Goal: Task Accomplishment & Management: Manage account settings

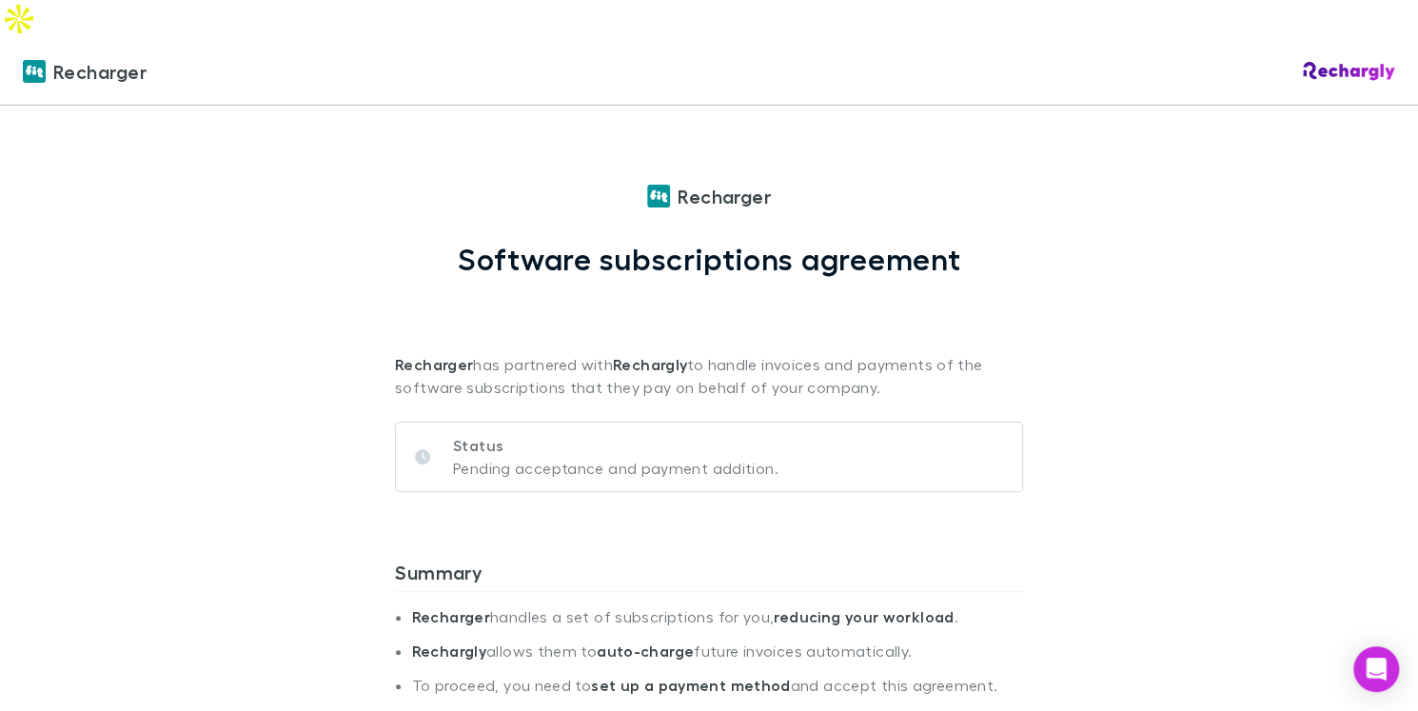
scroll to position [883, 0]
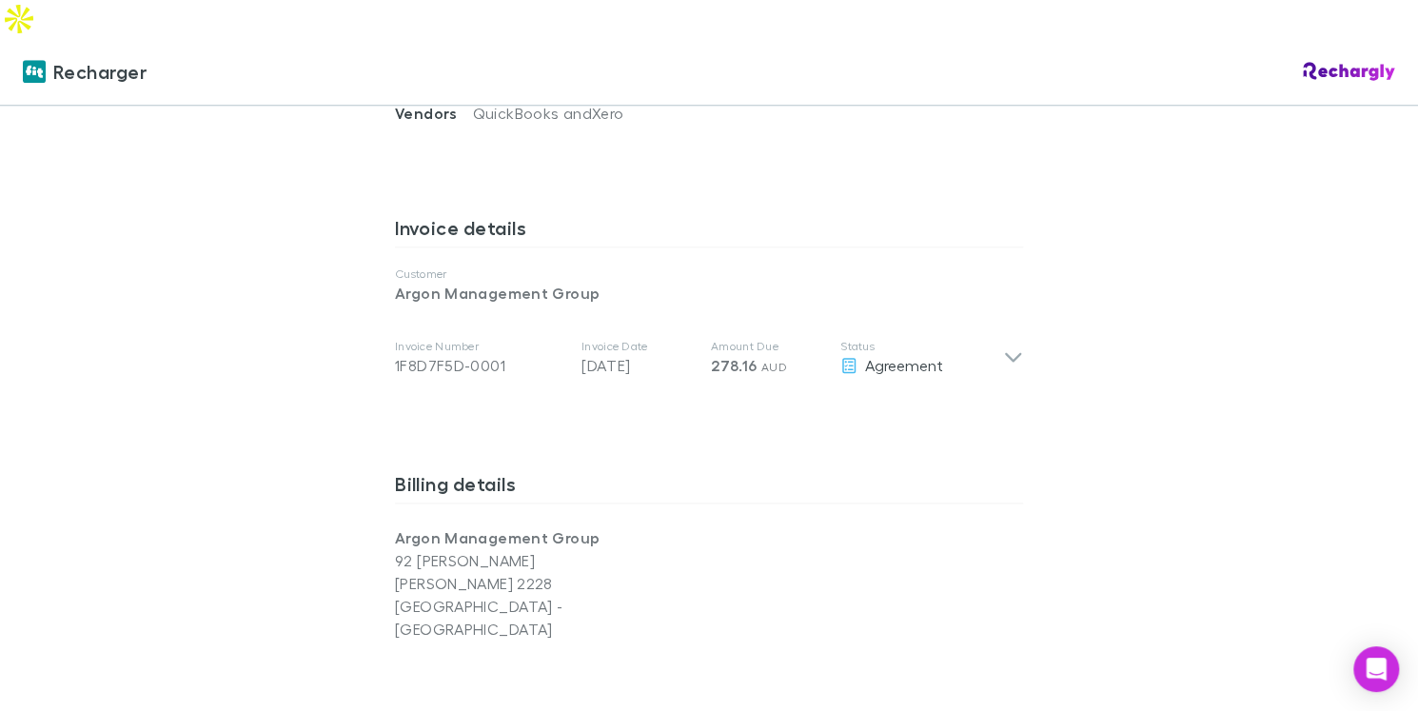
click at [1365, 122] on div "Recharger Recharger Software subscriptions agreement Recharger has partnered wi…" at bounding box center [709, 393] width 1418 height 711
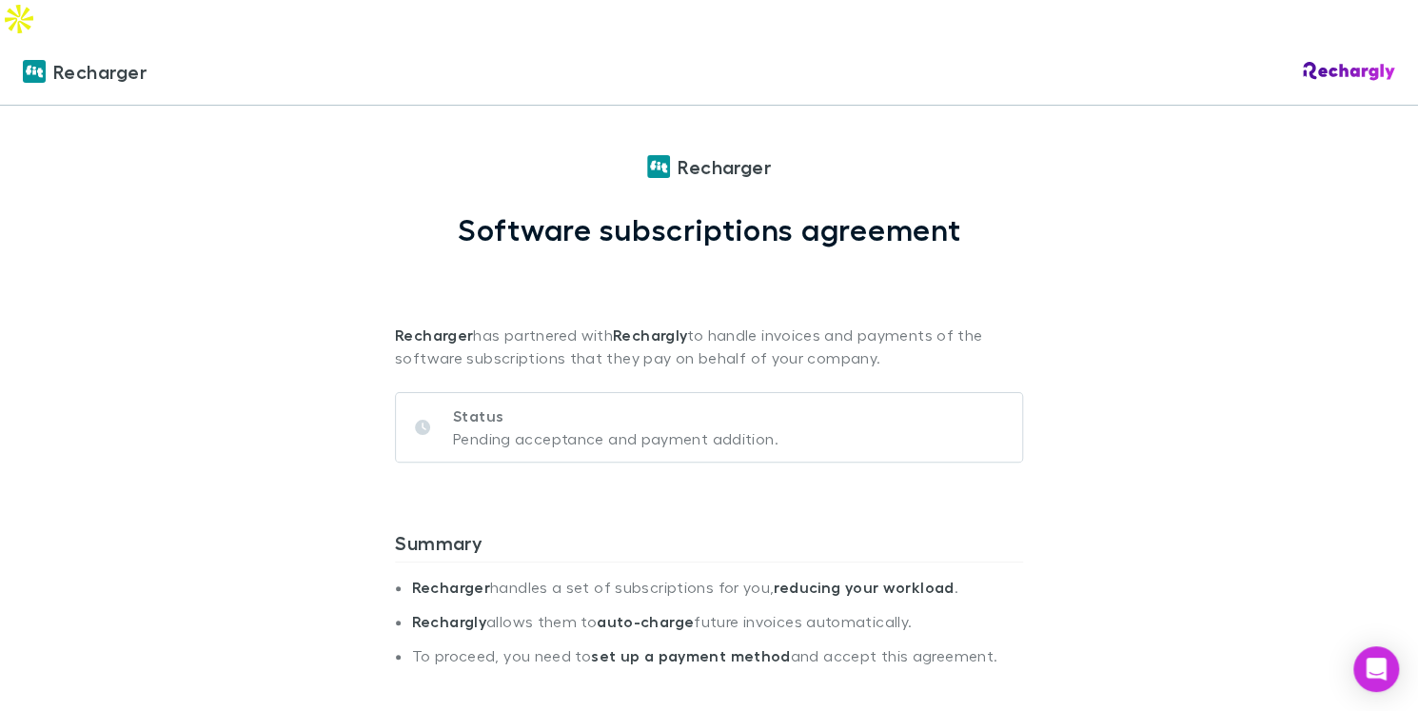
scroll to position [0, 0]
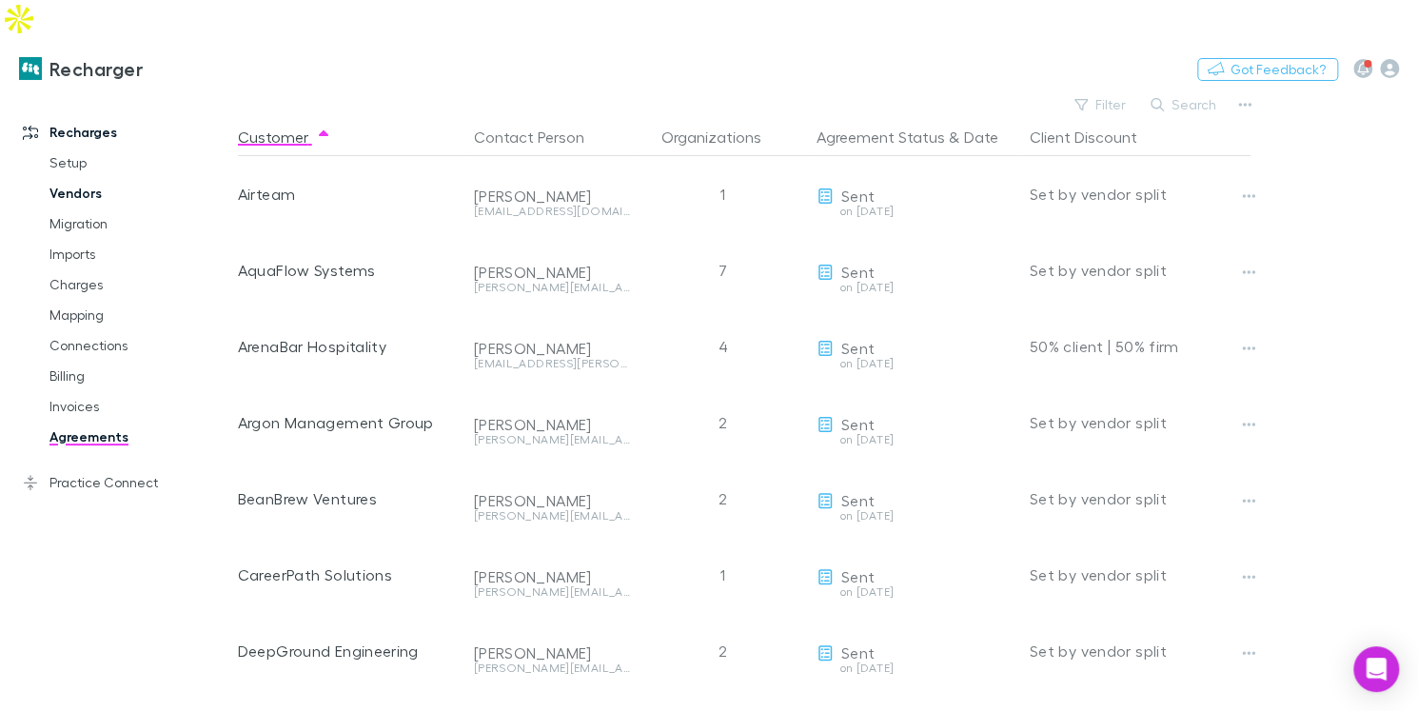
click at [67, 178] on link "Vendors" at bounding box center [132, 193] width 204 height 30
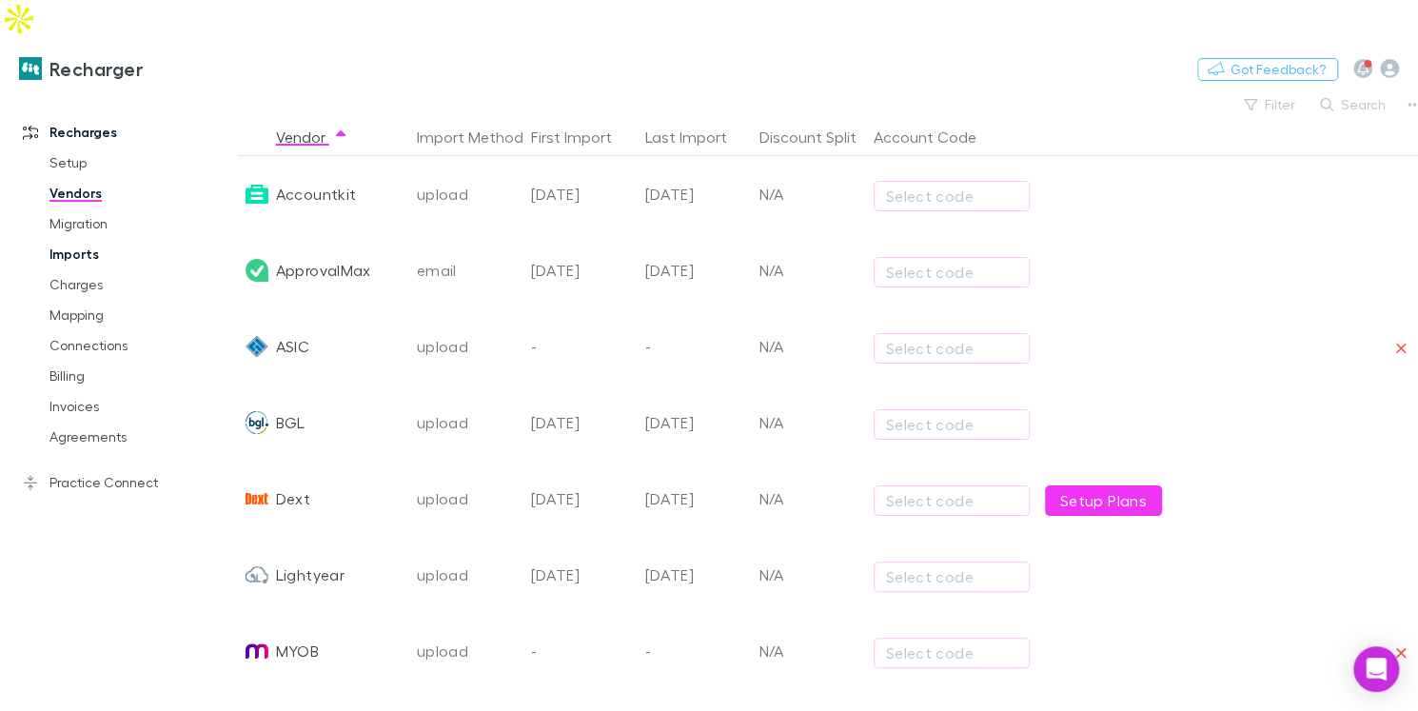
click at [89, 239] on link "Imports" at bounding box center [132, 254] width 204 height 30
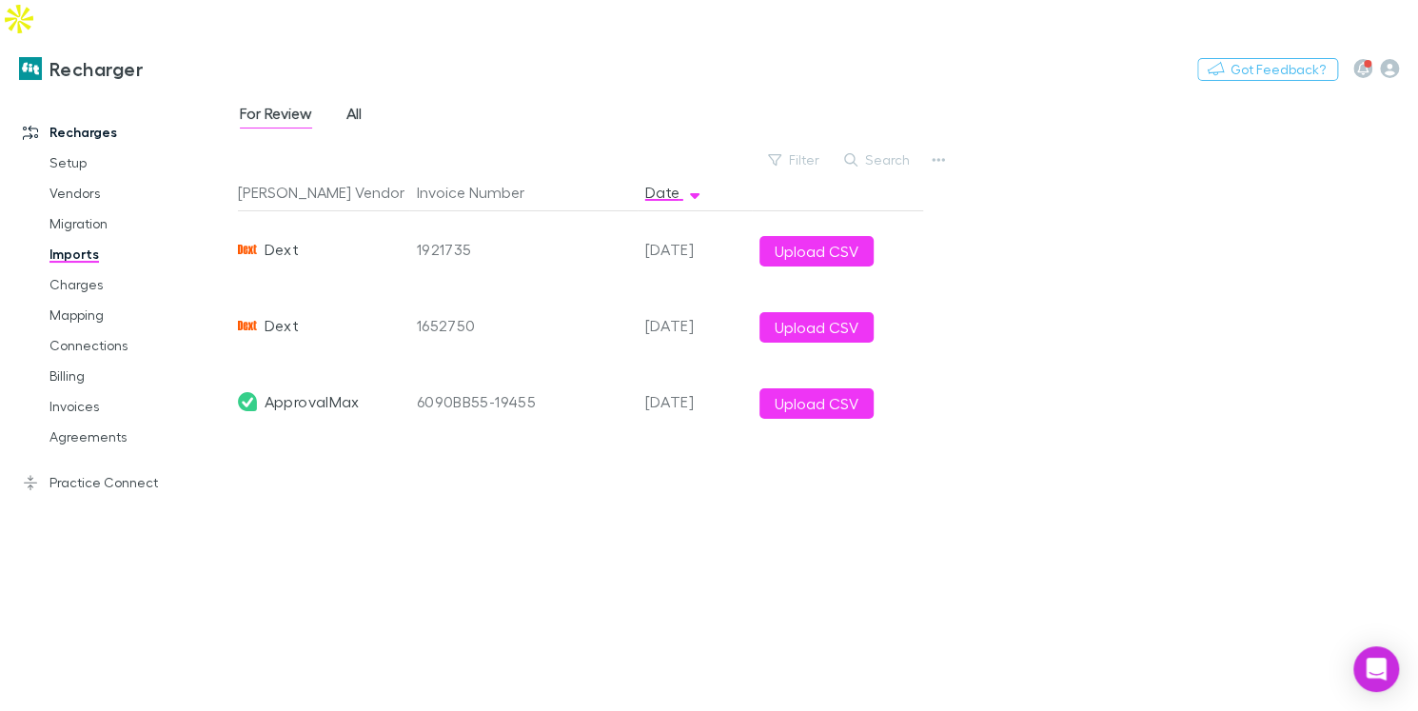
click at [358, 104] on span "All" at bounding box center [354, 116] width 15 height 25
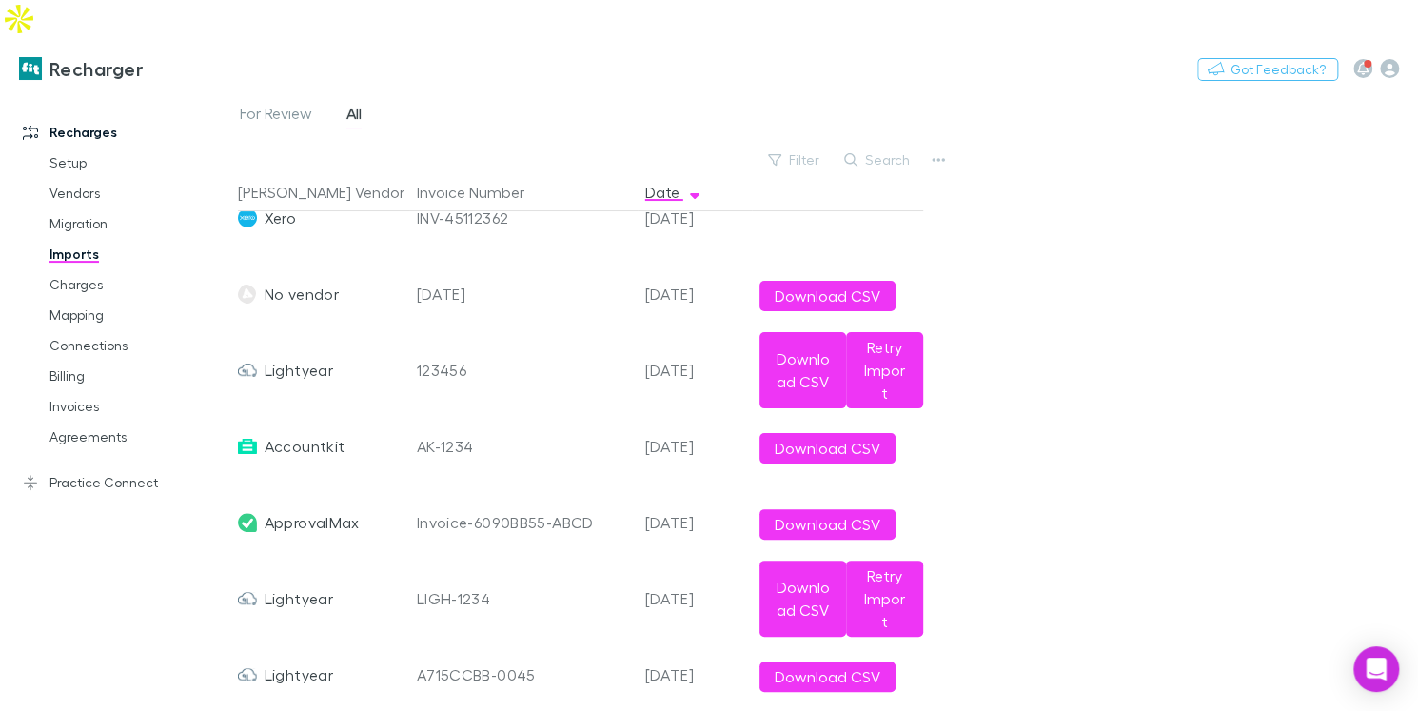
scroll to position [129, 0]
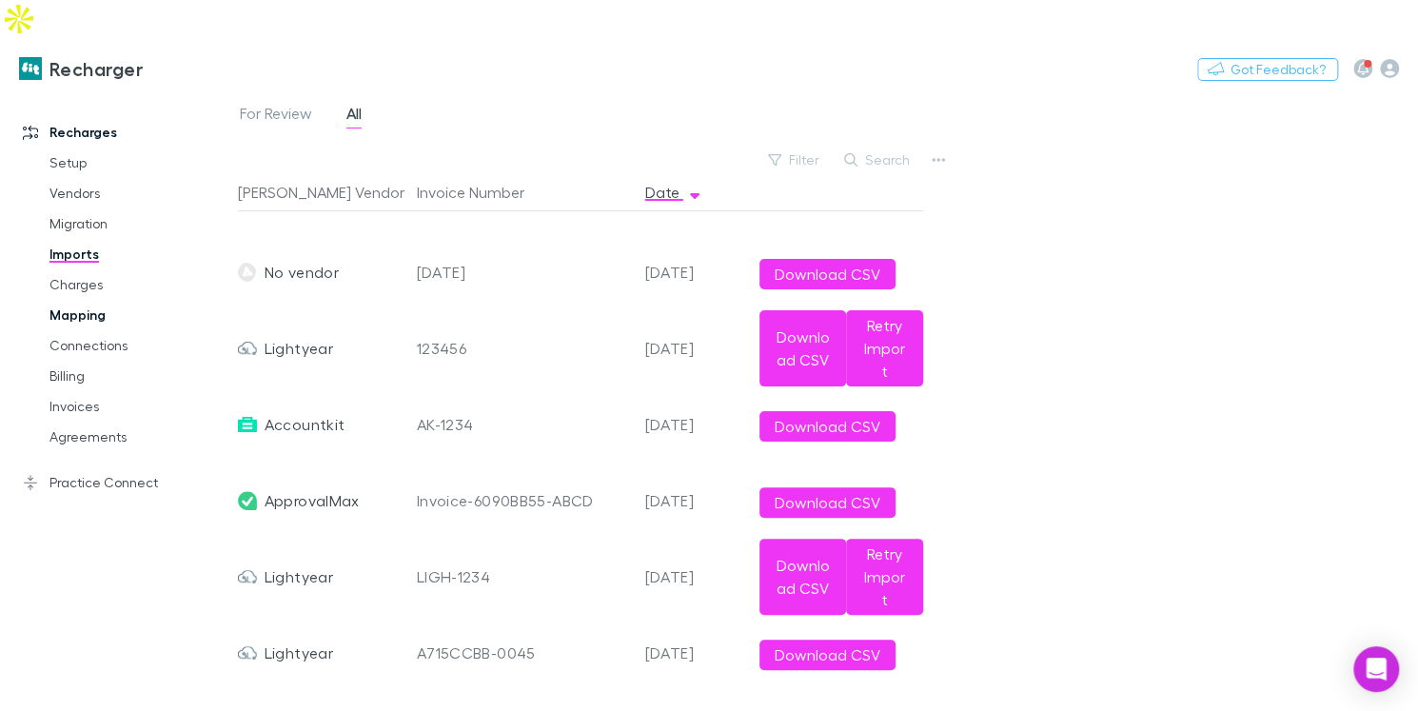
click at [89, 300] on link "Mapping" at bounding box center [132, 315] width 204 height 30
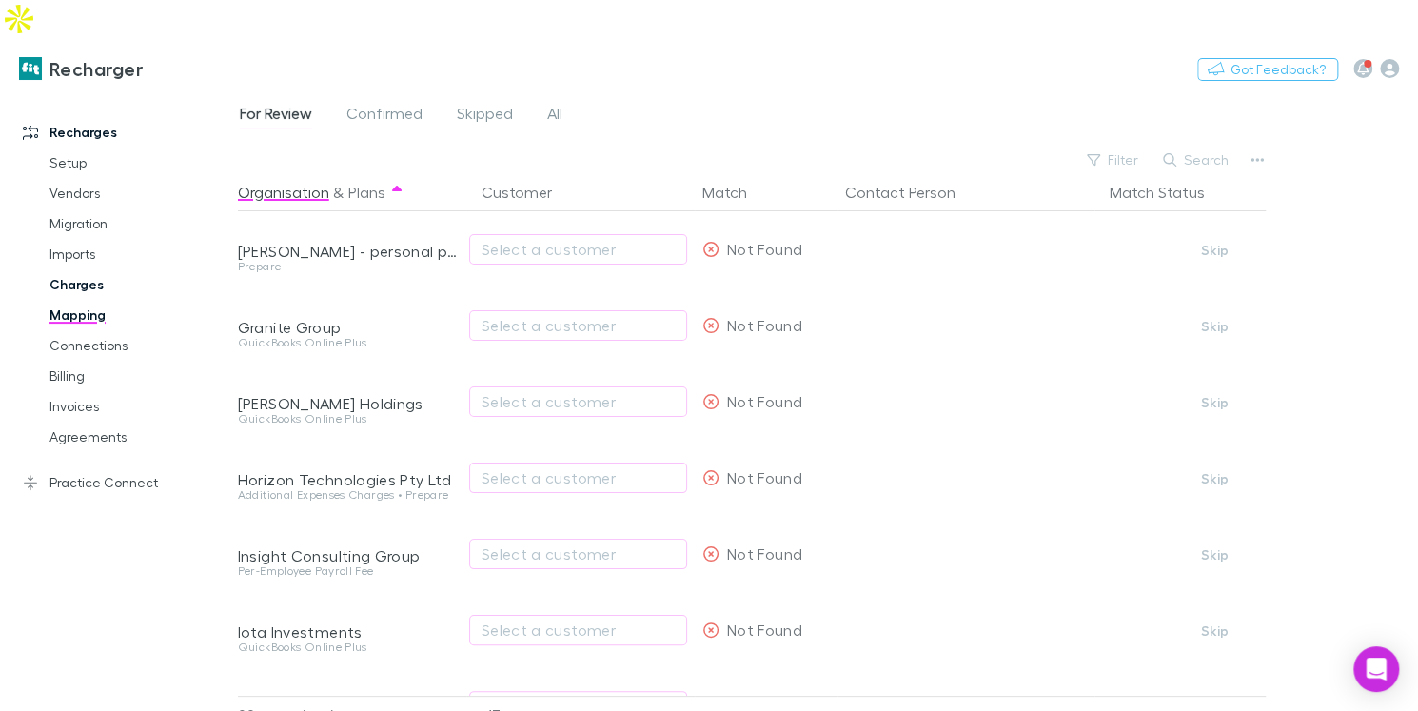
click at [97, 269] on link "Charges" at bounding box center [132, 284] width 204 height 30
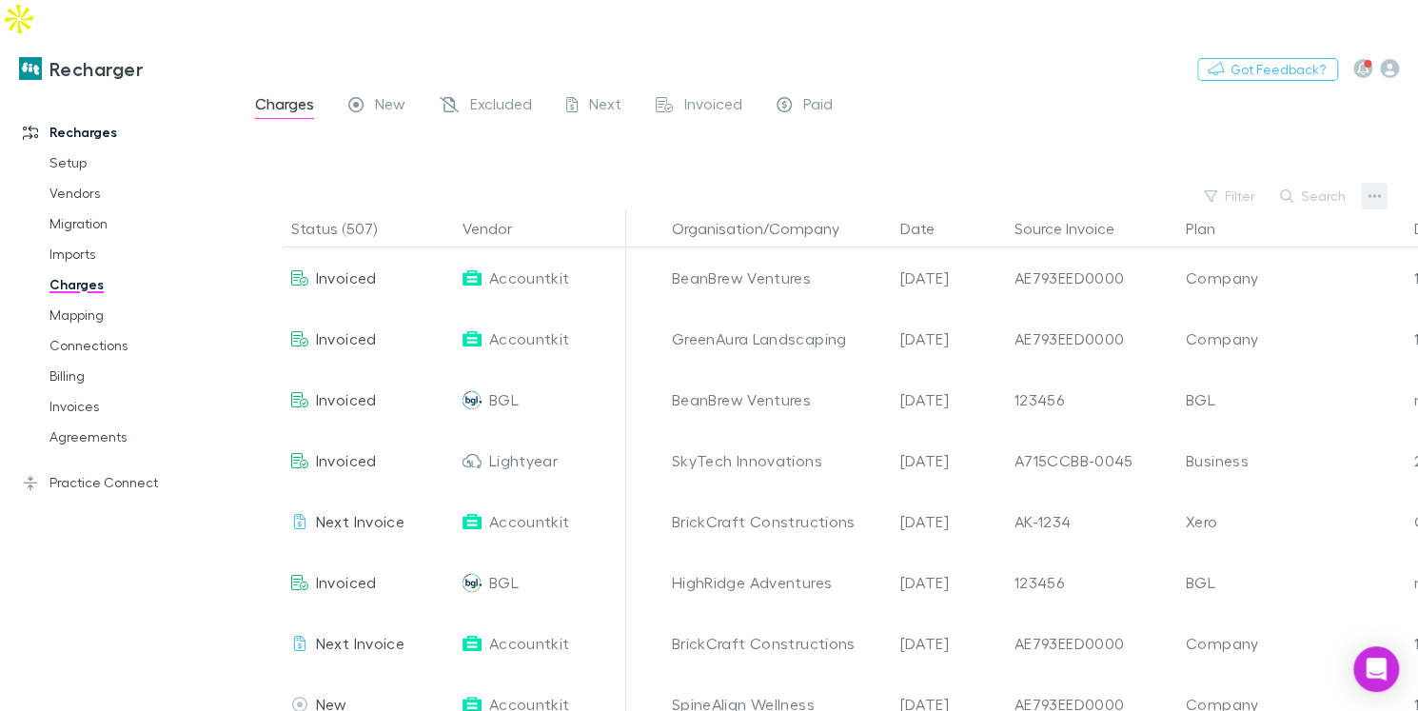
click at [1379, 188] on icon "button" at bounding box center [1374, 195] width 13 height 15
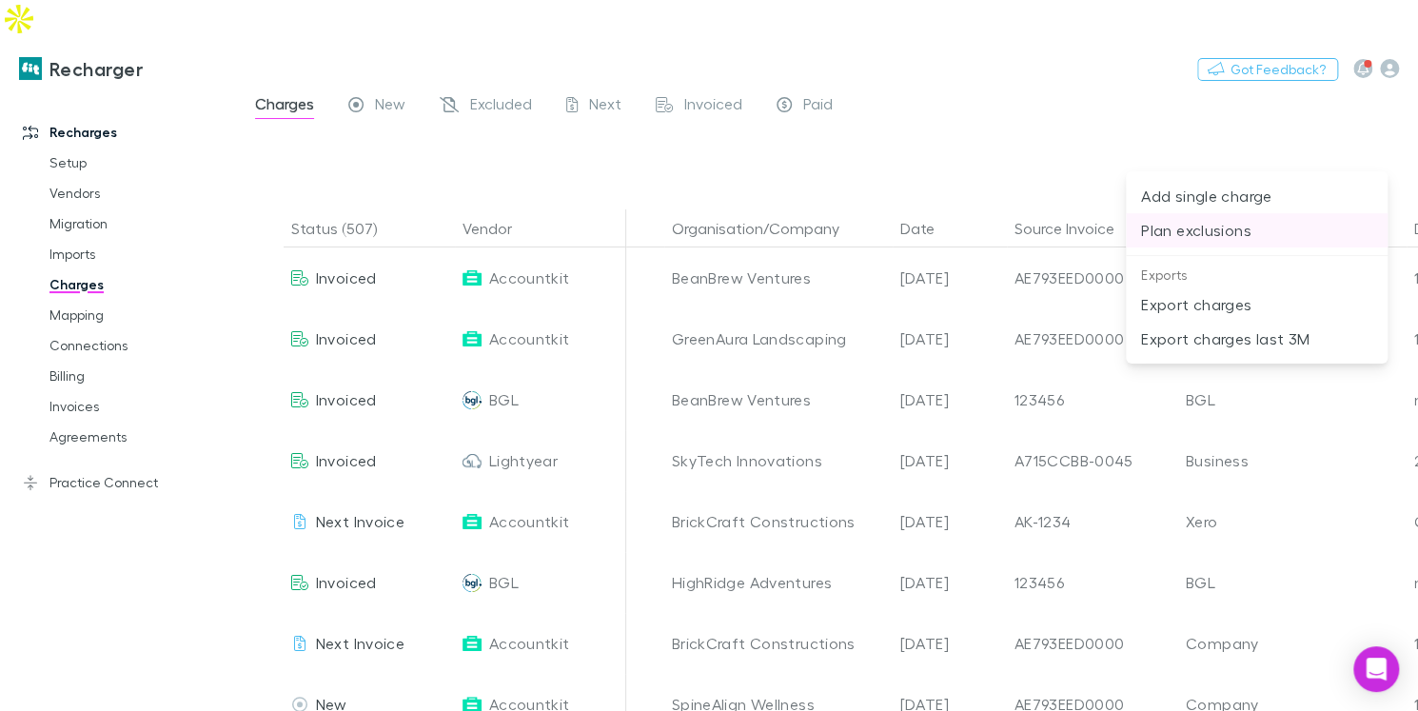
click at [1221, 245] on li "Plan exclusions" at bounding box center [1257, 230] width 262 height 34
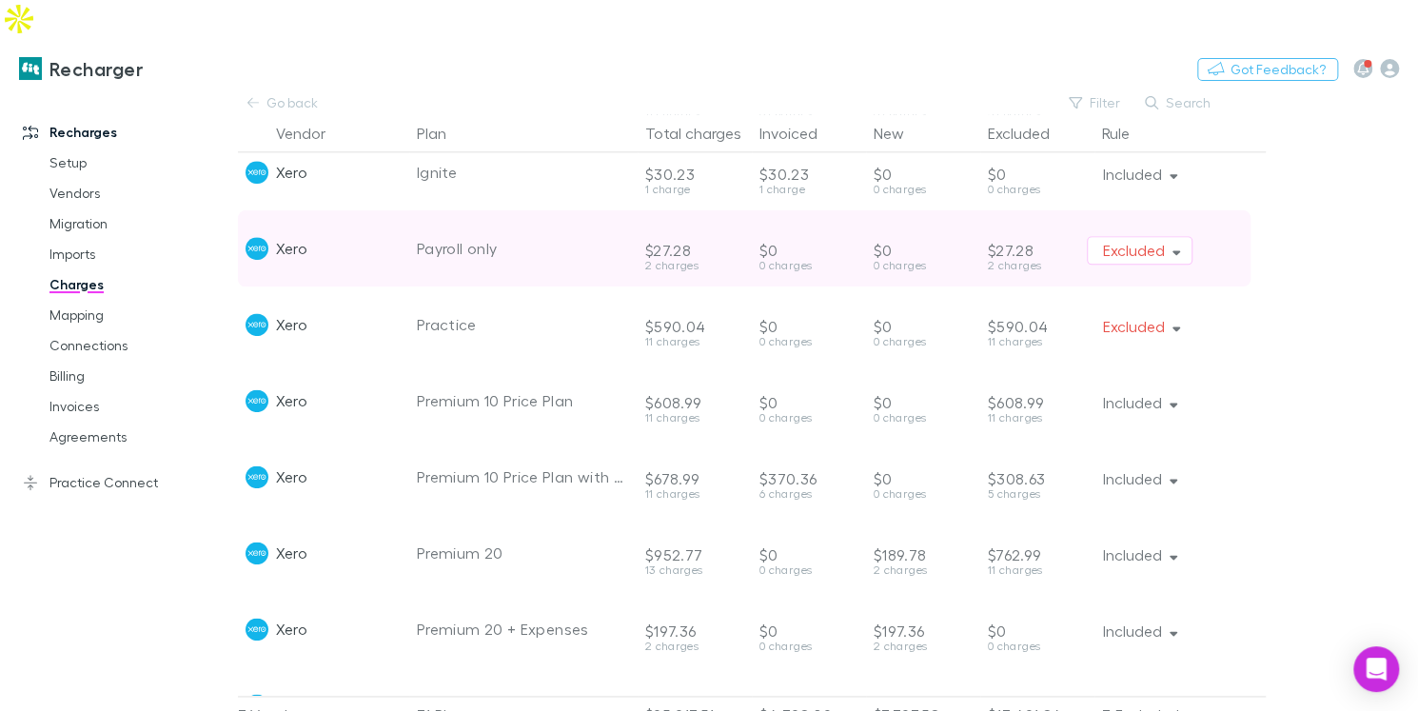
scroll to position [1102, 0]
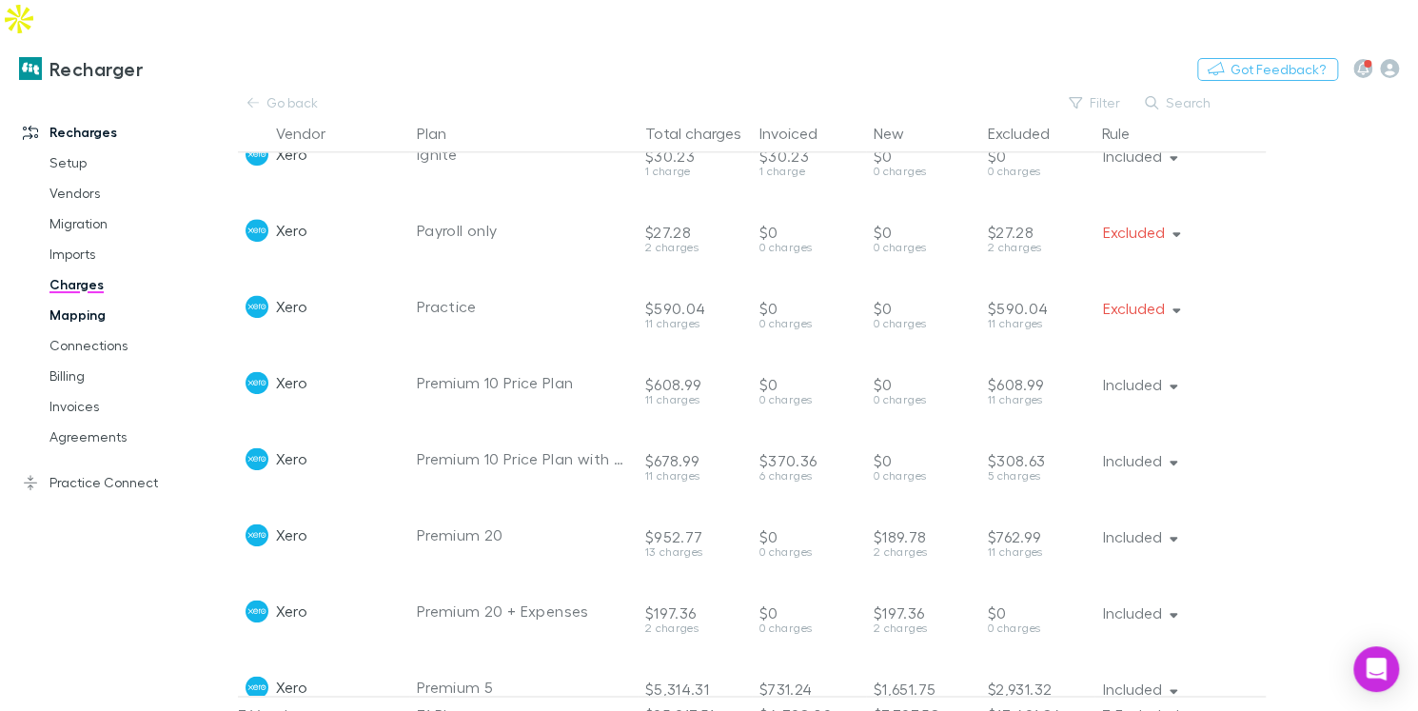
click at [68, 300] on link "Mapping" at bounding box center [132, 315] width 204 height 30
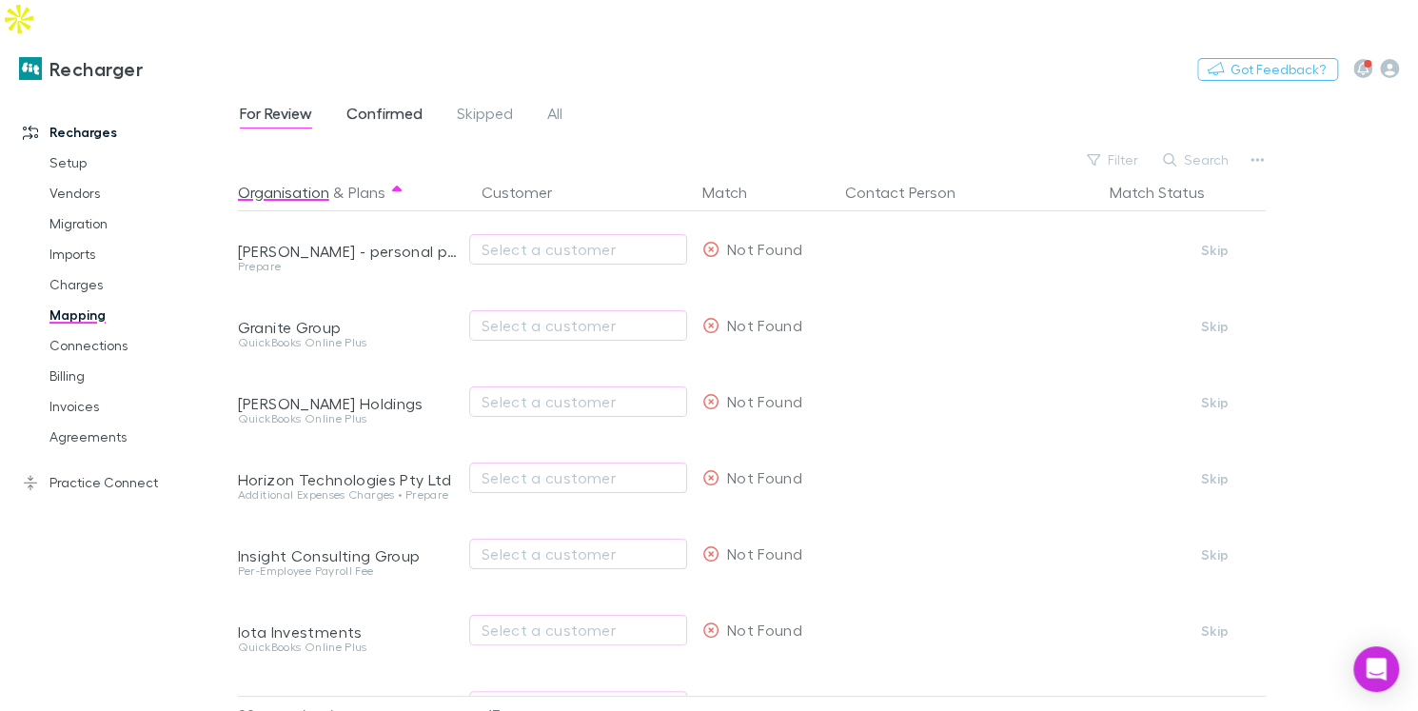
click at [381, 101] on link "Confirmed" at bounding box center [385, 116] width 80 height 30
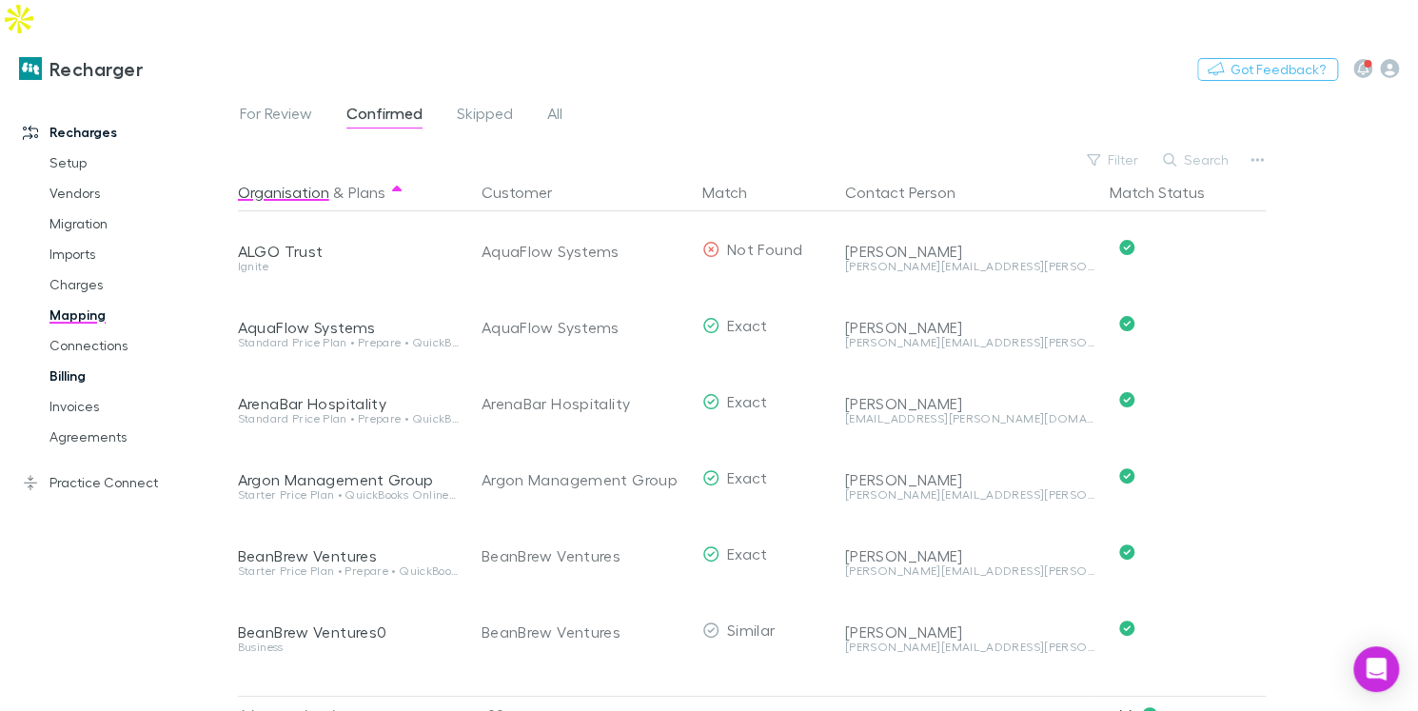
click at [74, 361] on link "Billing" at bounding box center [132, 376] width 204 height 30
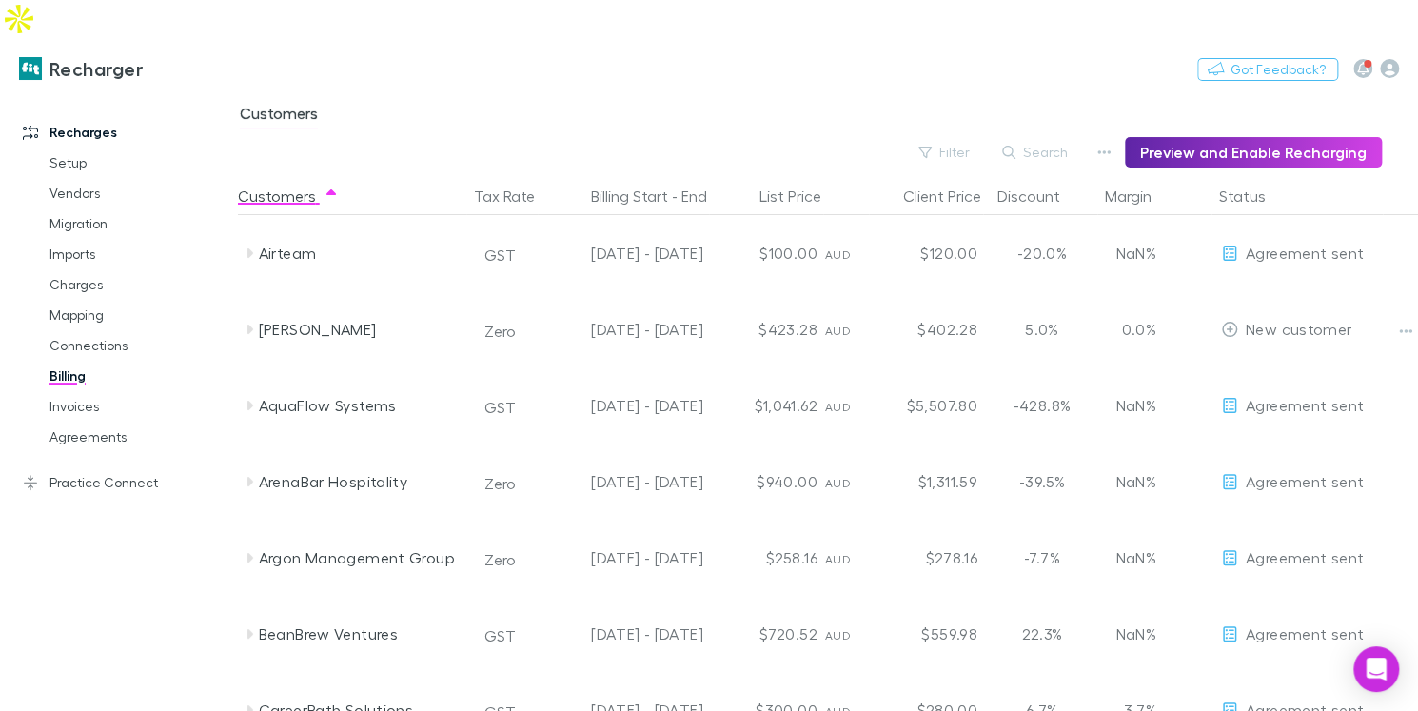
click at [1097, 137] on div "Filter Search Preview and Enable Recharging" at bounding box center [810, 152] width 1144 height 30
click at [1106, 145] on icon "button" at bounding box center [1104, 152] width 13 height 15
click at [923, 177] on p "Discount Split" at bounding box center [995, 176] width 231 height 23
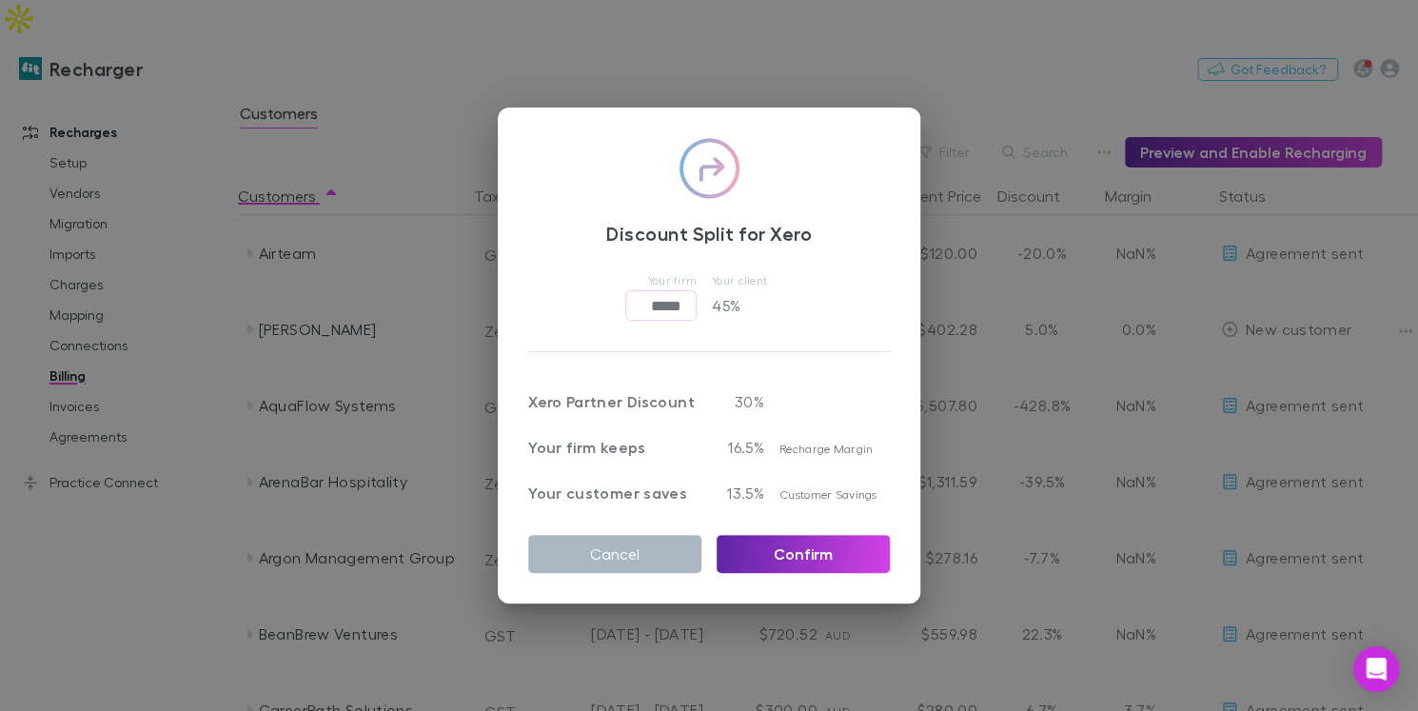
click at [631, 559] on button "Cancel" at bounding box center [614, 554] width 173 height 38
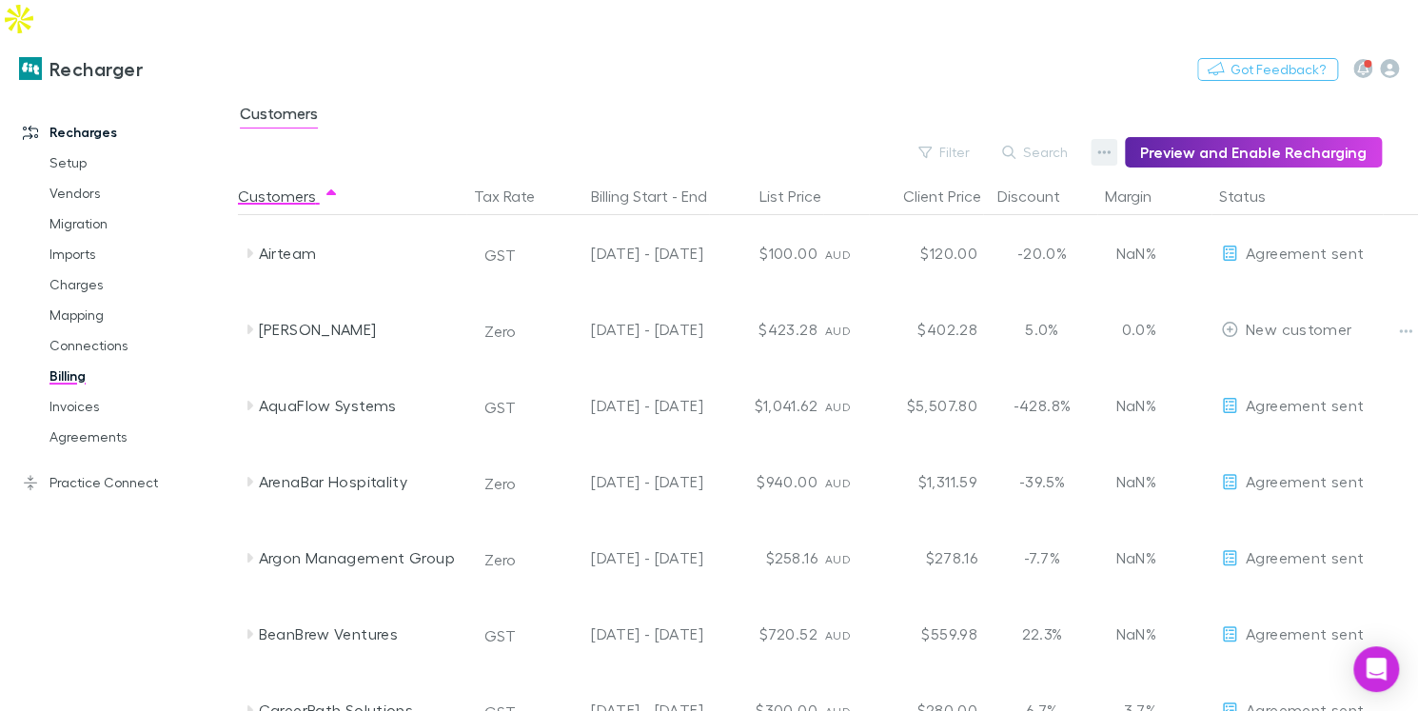
click at [1111, 145] on icon "button" at bounding box center [1104, 152] width 13 height 15
click at [952, 215] on p "Admin Fee" at bounding box center [995, 210] width 231 height 23
click at [76, 422] on link "Agreements" at bounding box center [132, 437] width 204 height 30
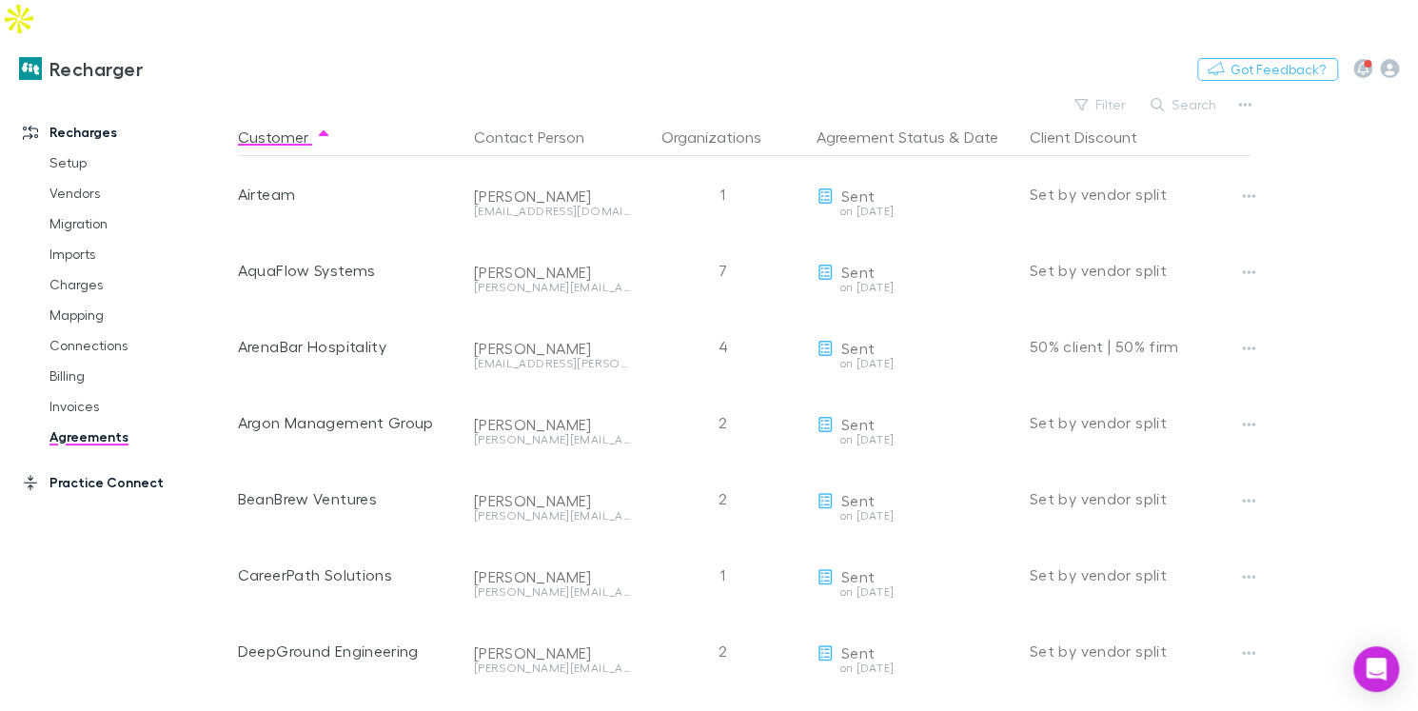
click at [58, 467] on link "Practice Connect" at bounding box center [119, 482] width 230 height 30
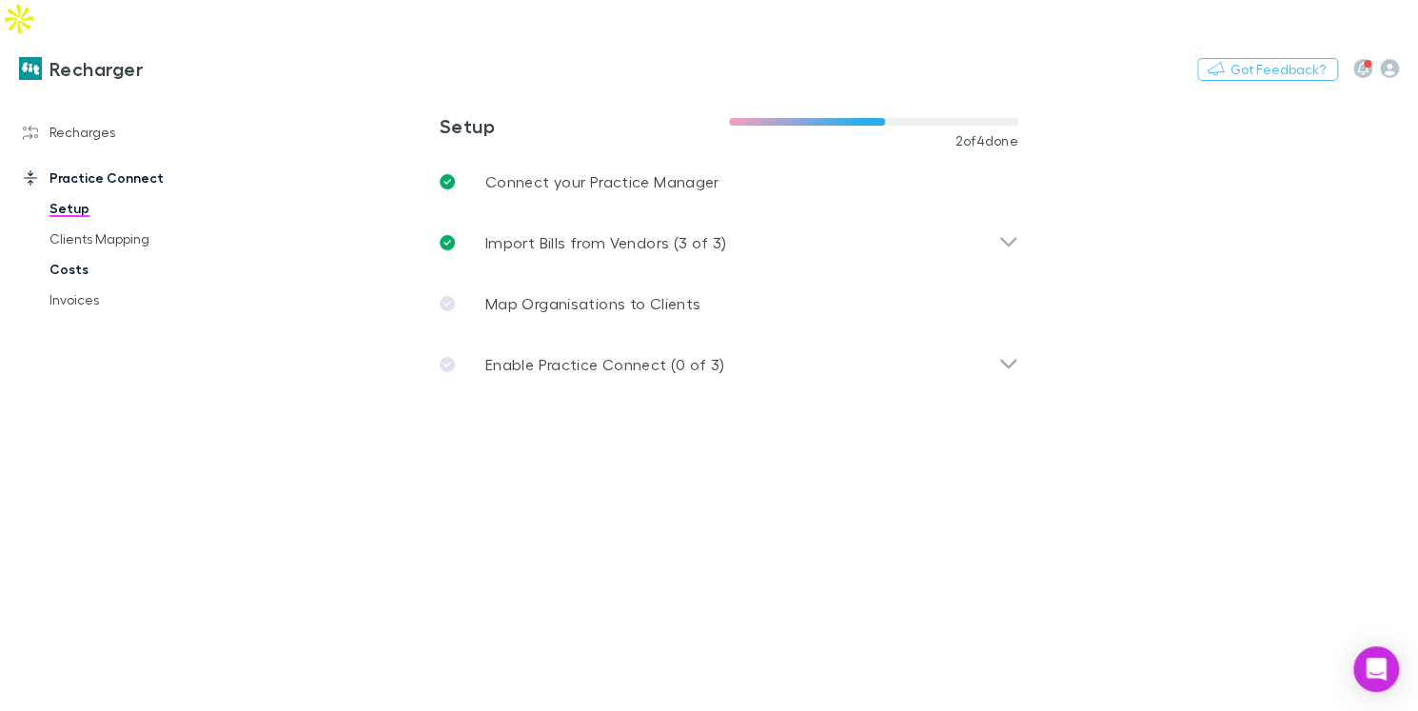
click at [82, 254] on link "Costs" at bounding box center [132, 269] width 204 height 30
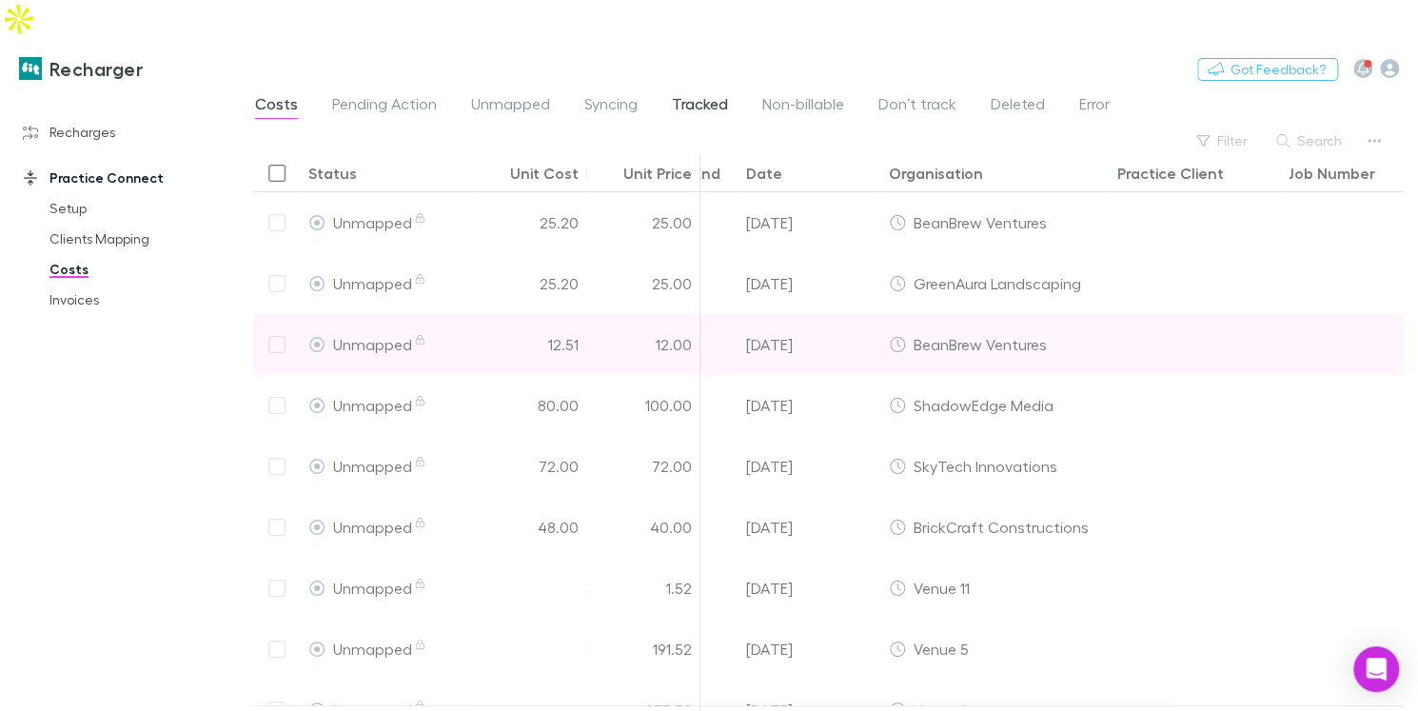
click at [709, 94] on span "Tracked" at bounding box center [700, 106] width 56 height 25
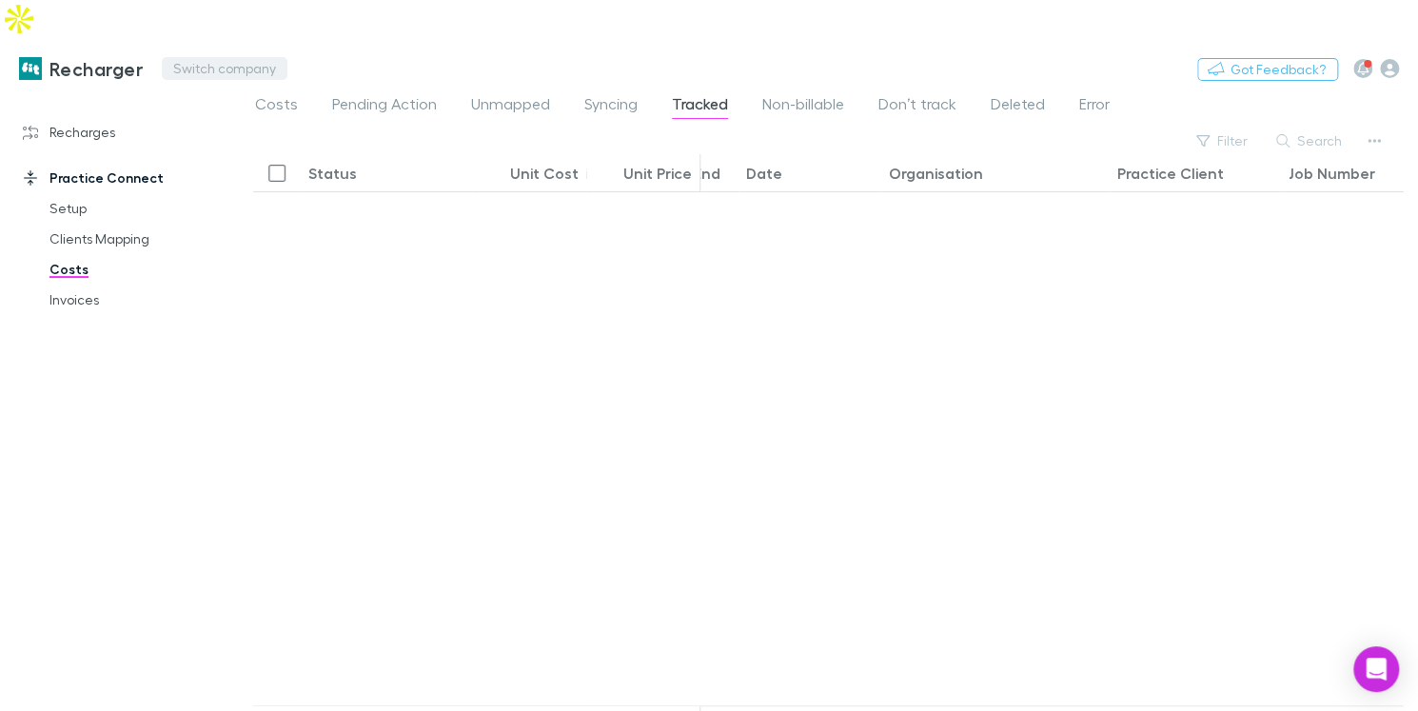
click at [221, 57] on button "Switch company" at bounding box center [225, 68] width 126 height 23
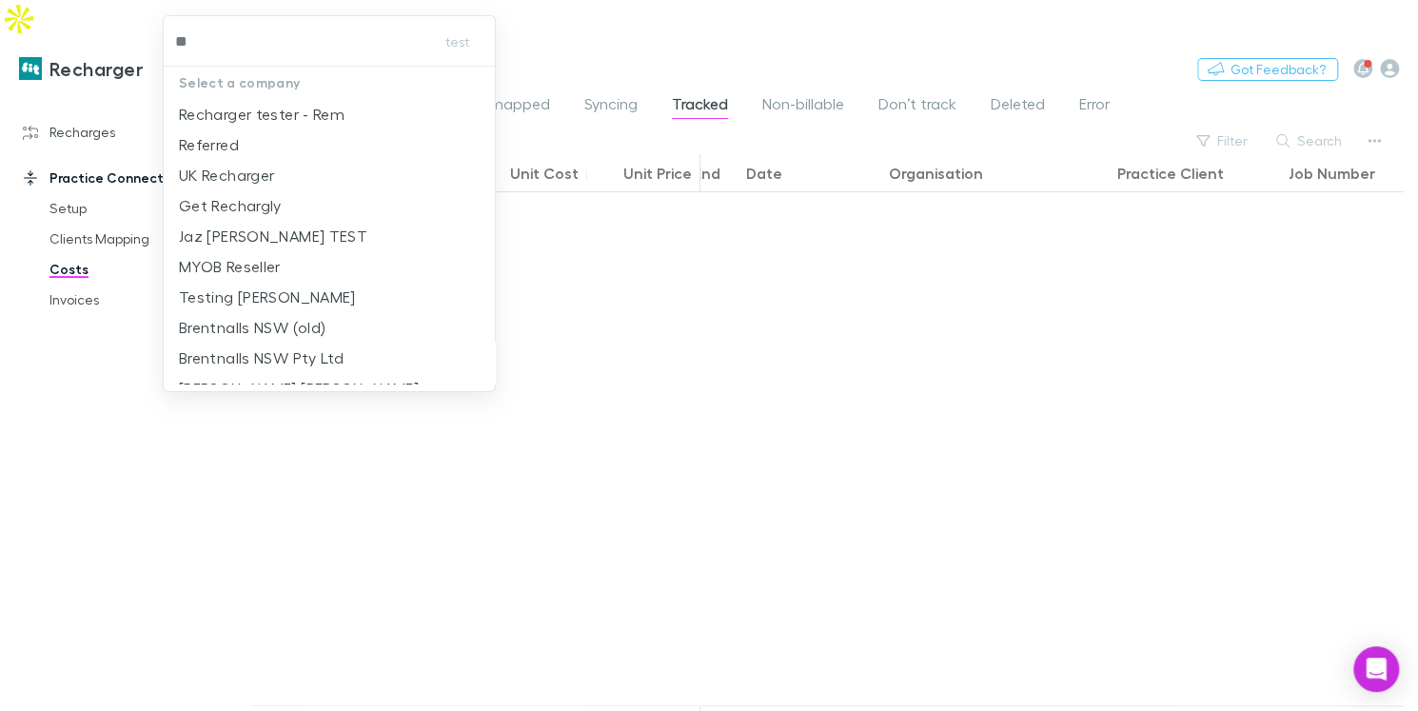
type input "*"
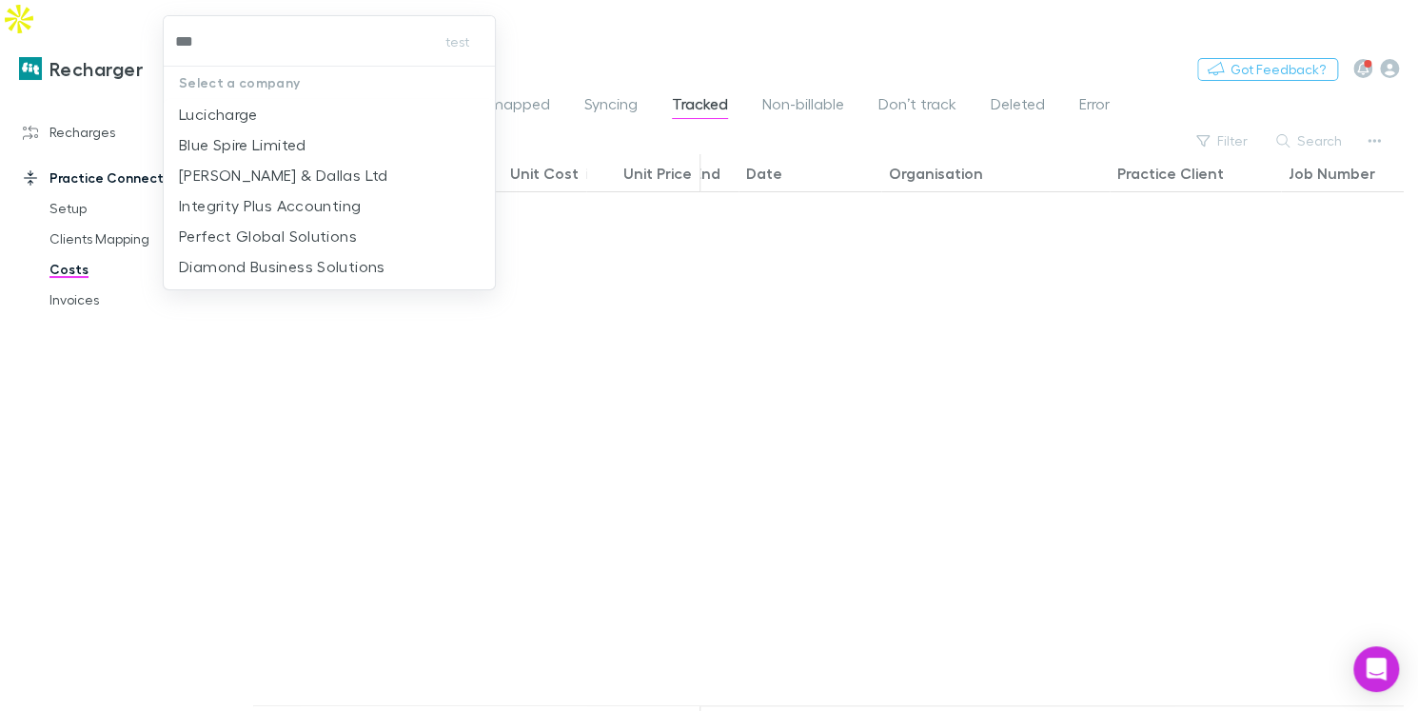
type input "****"
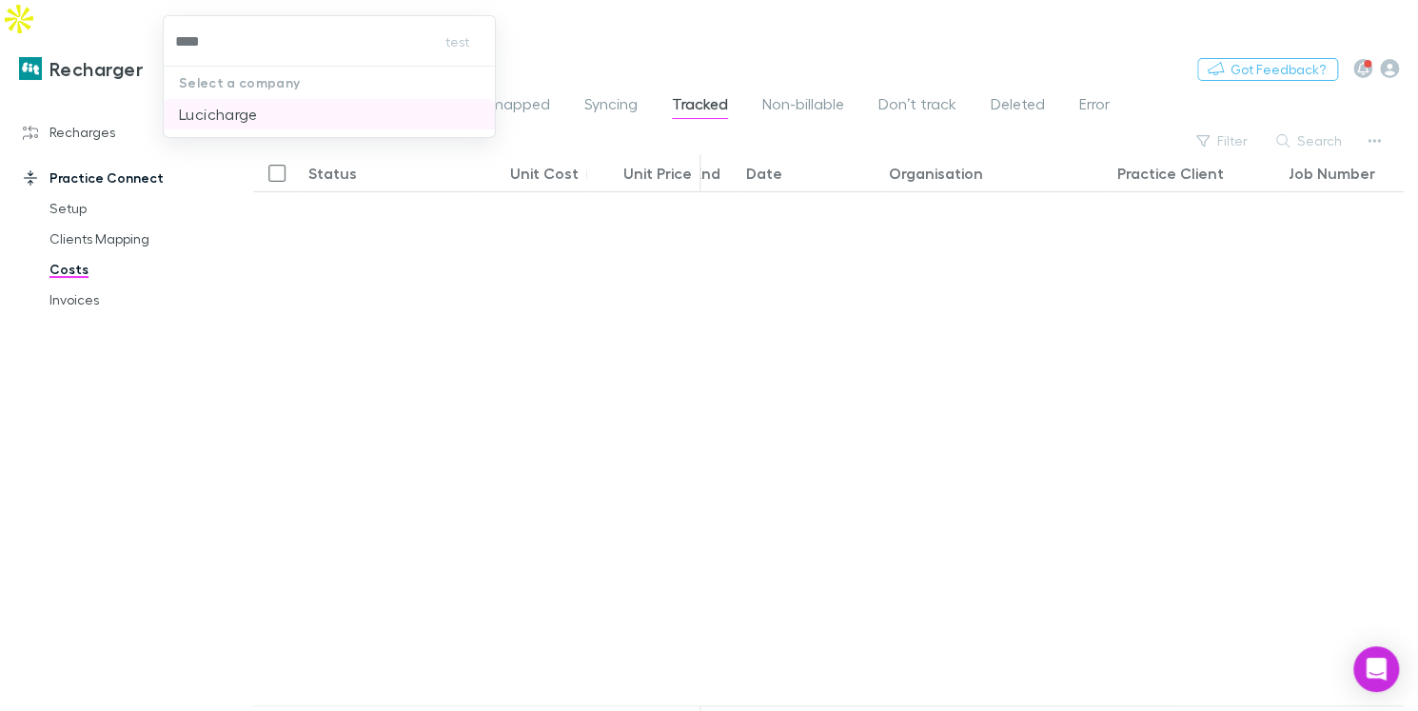
click at [218, 121] on p "Lucicharge" at bounding box center [218, 114] width 79 height 23
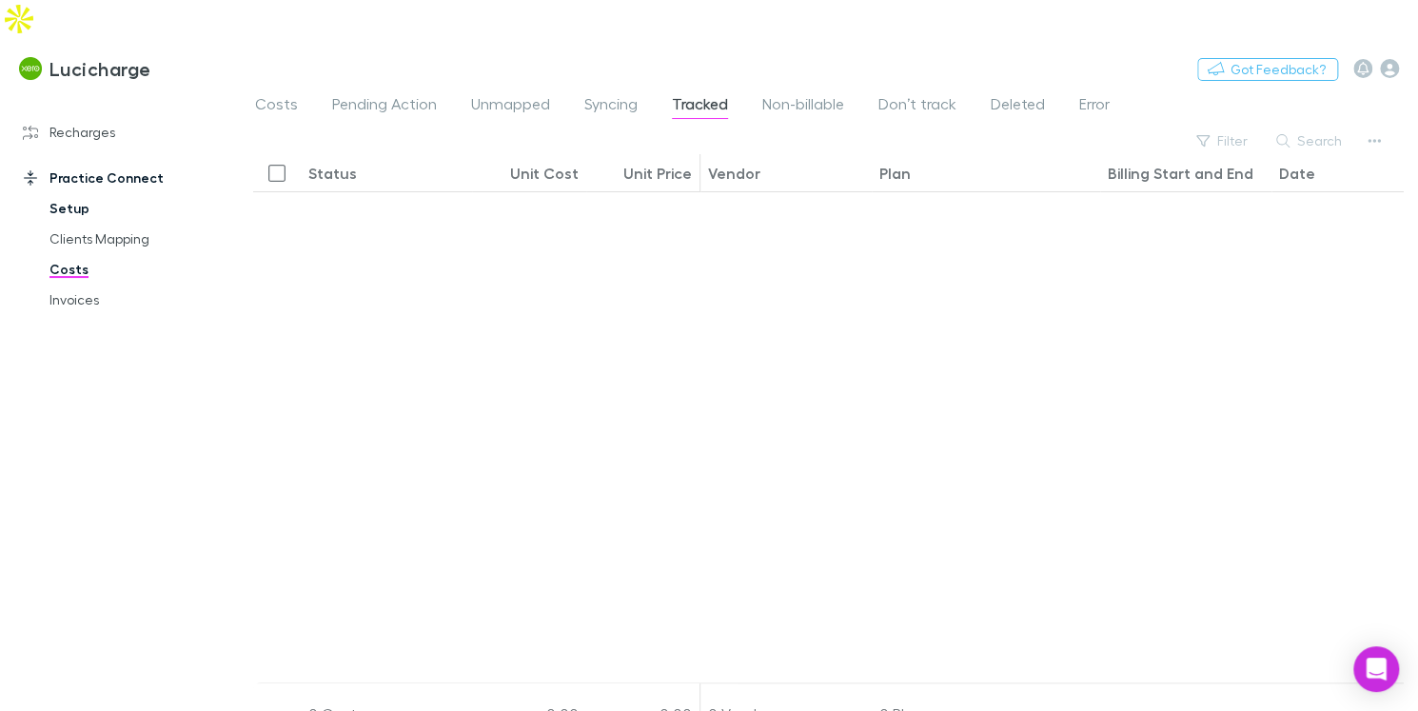
click at [82, 193] on link "Setup" at bounding box center [132, 208] width 204 height 30
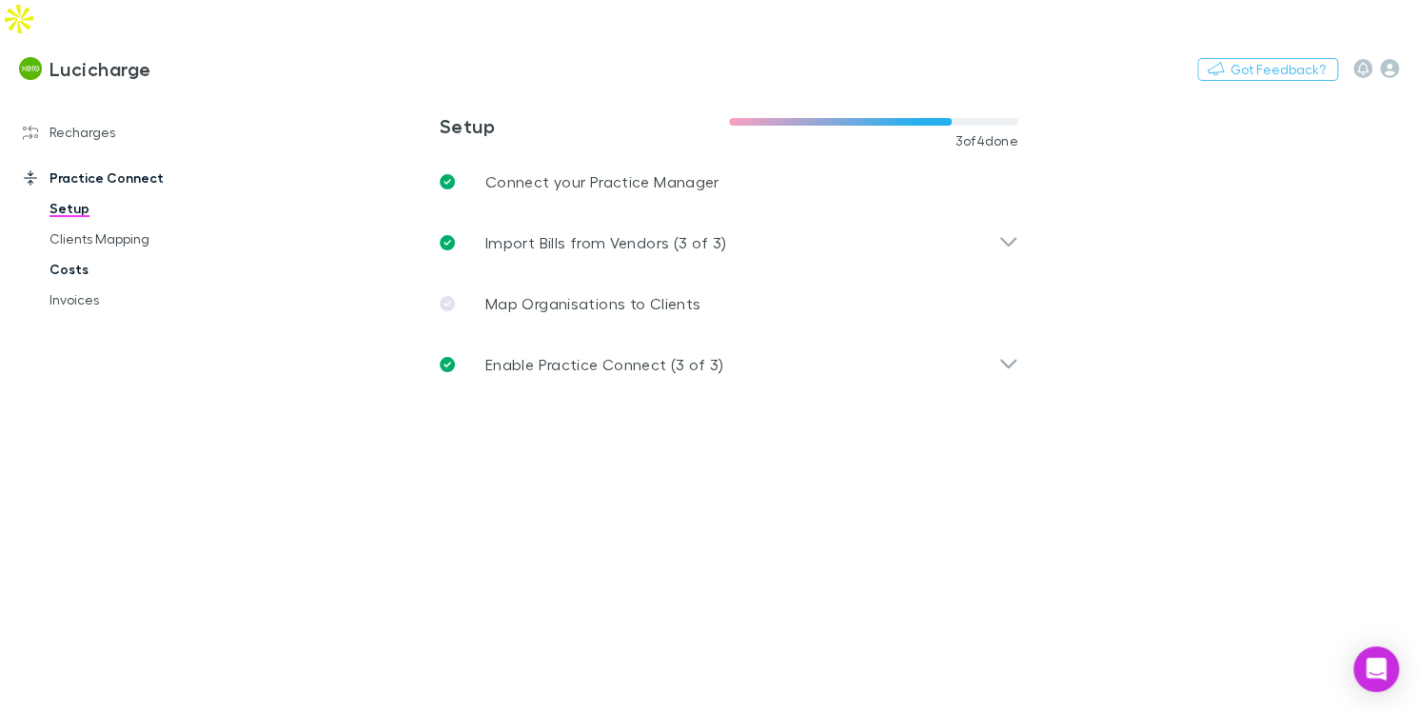
click at [78, 254] on link "Costs" at bounding box center [132, 269] width 204 height 30
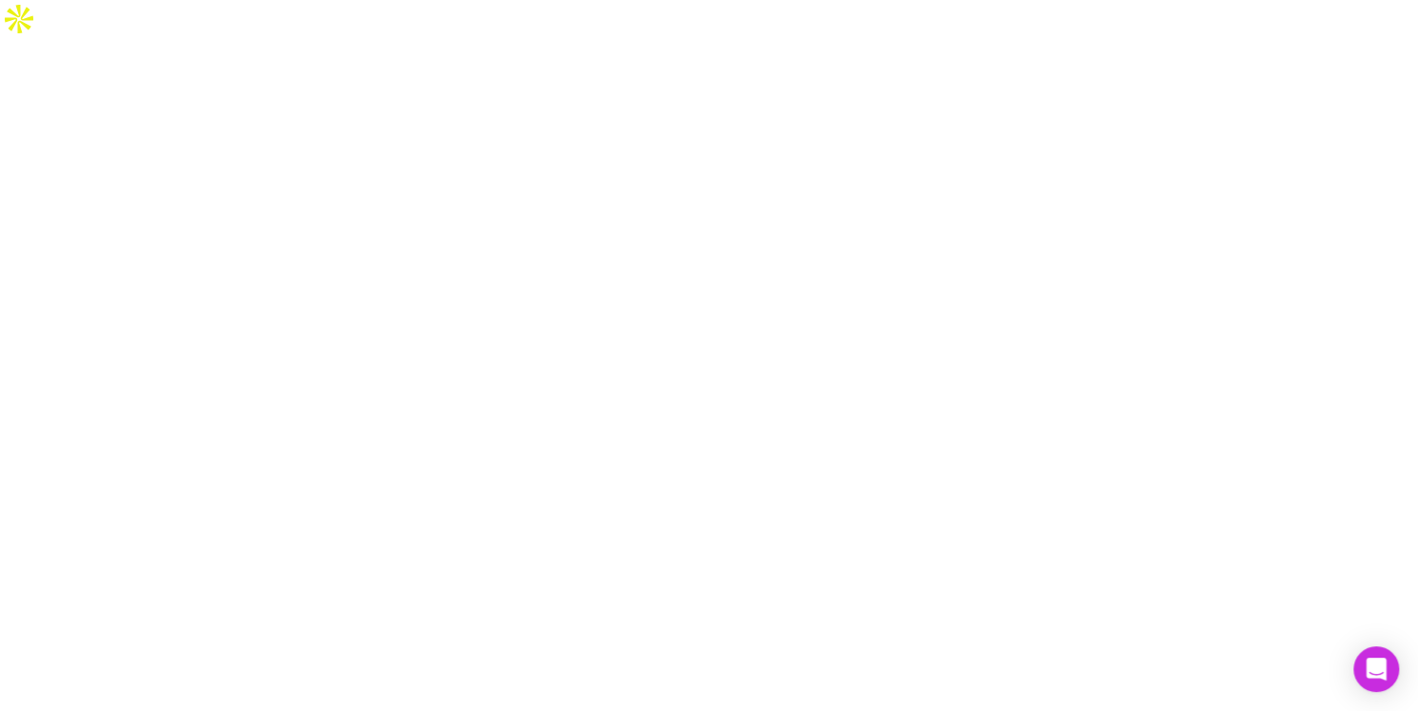
click at [78, 233] on div at bounding box center [709, 393] width 1418 height 711
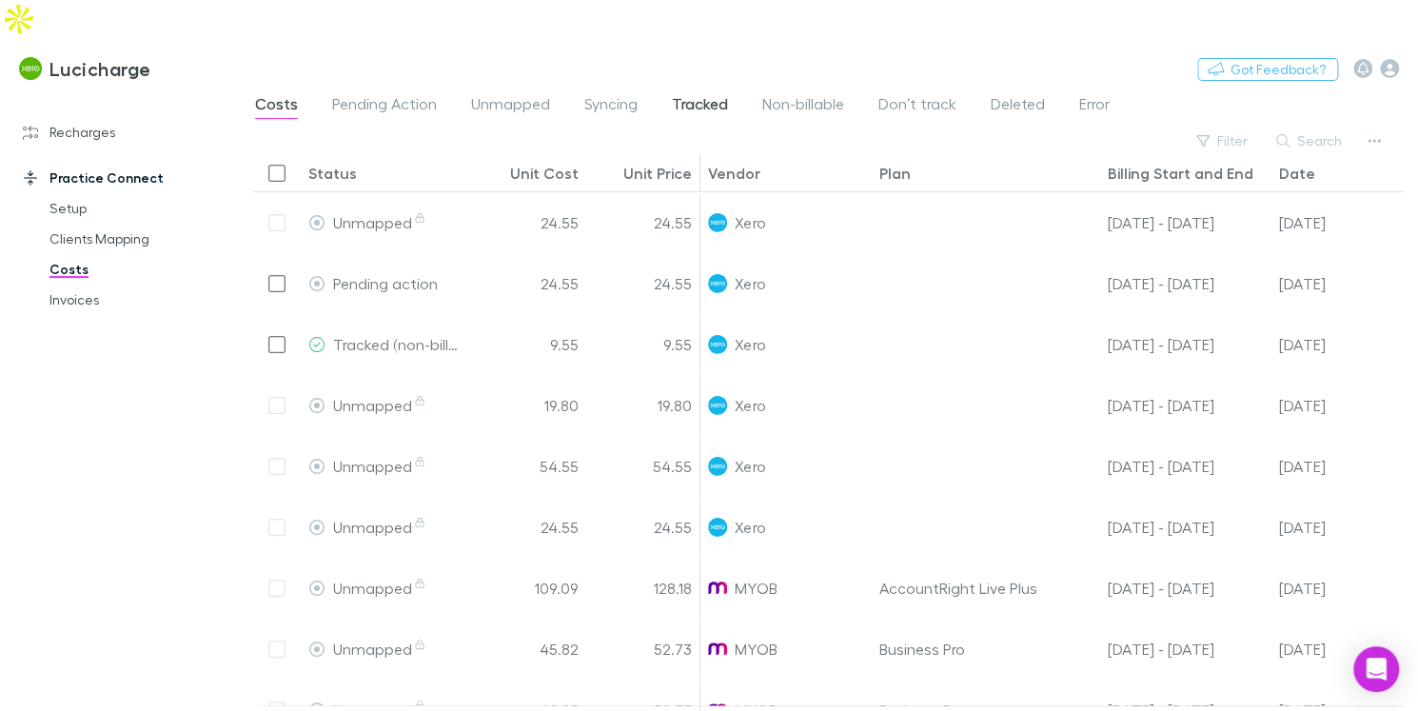
click at [705, 94] on span "Tracked" at bounding box center [700, 106] width 56 height 25
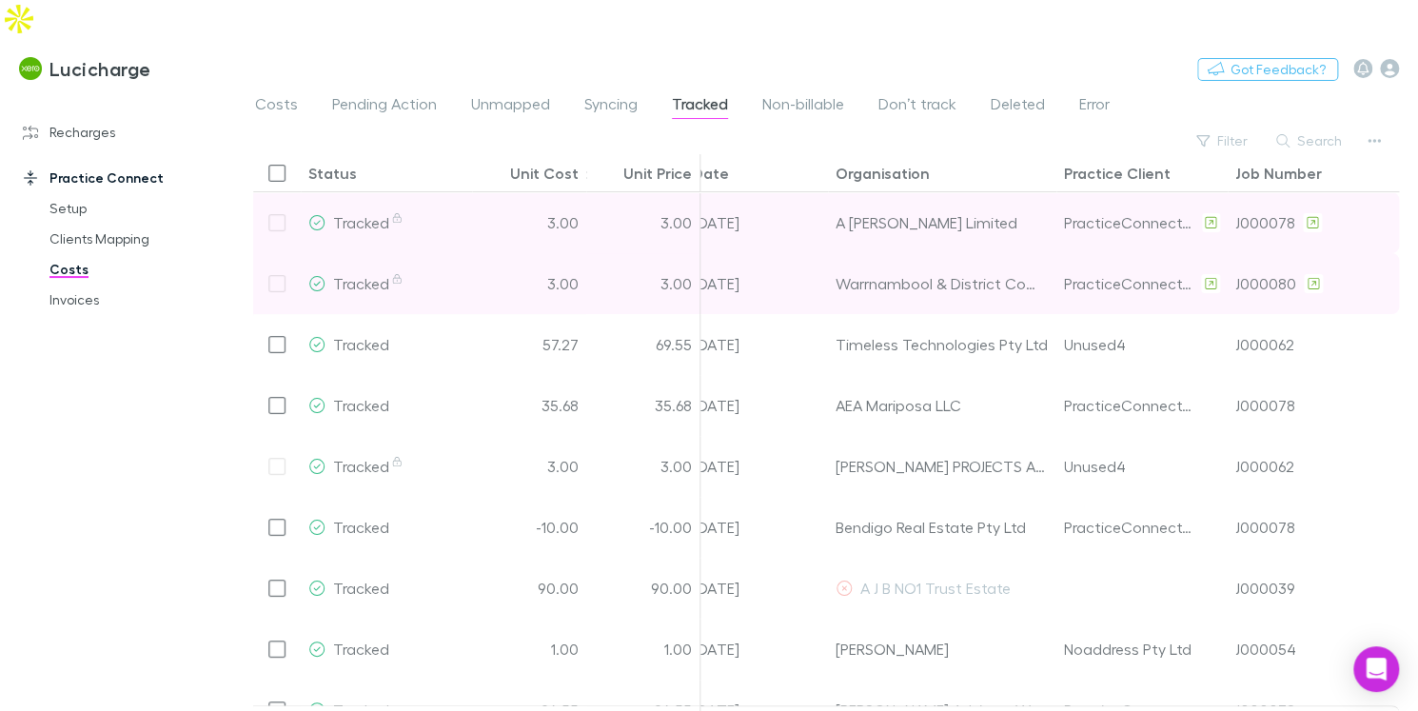
scroll to position [0, 598]
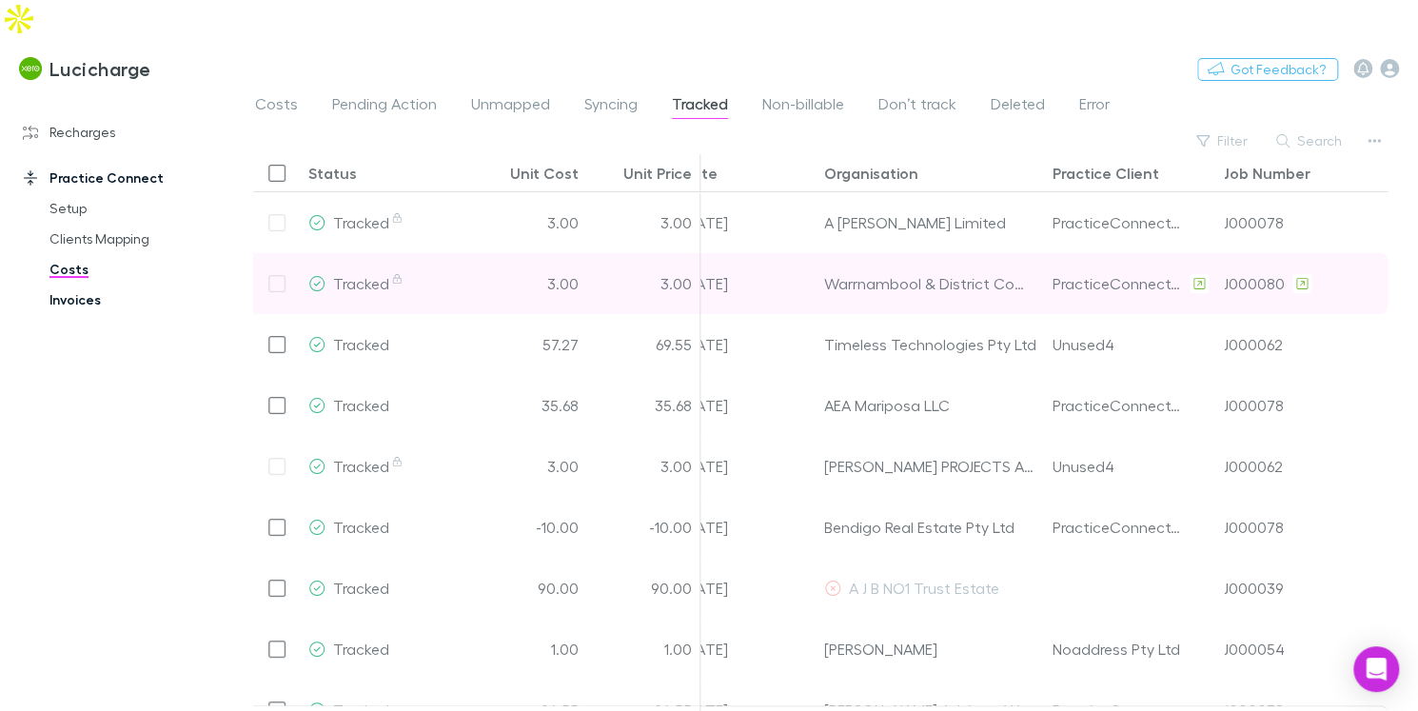
click at [99, 285] on link "Invoices" at bounding box center [132, 300] width 204 height 30
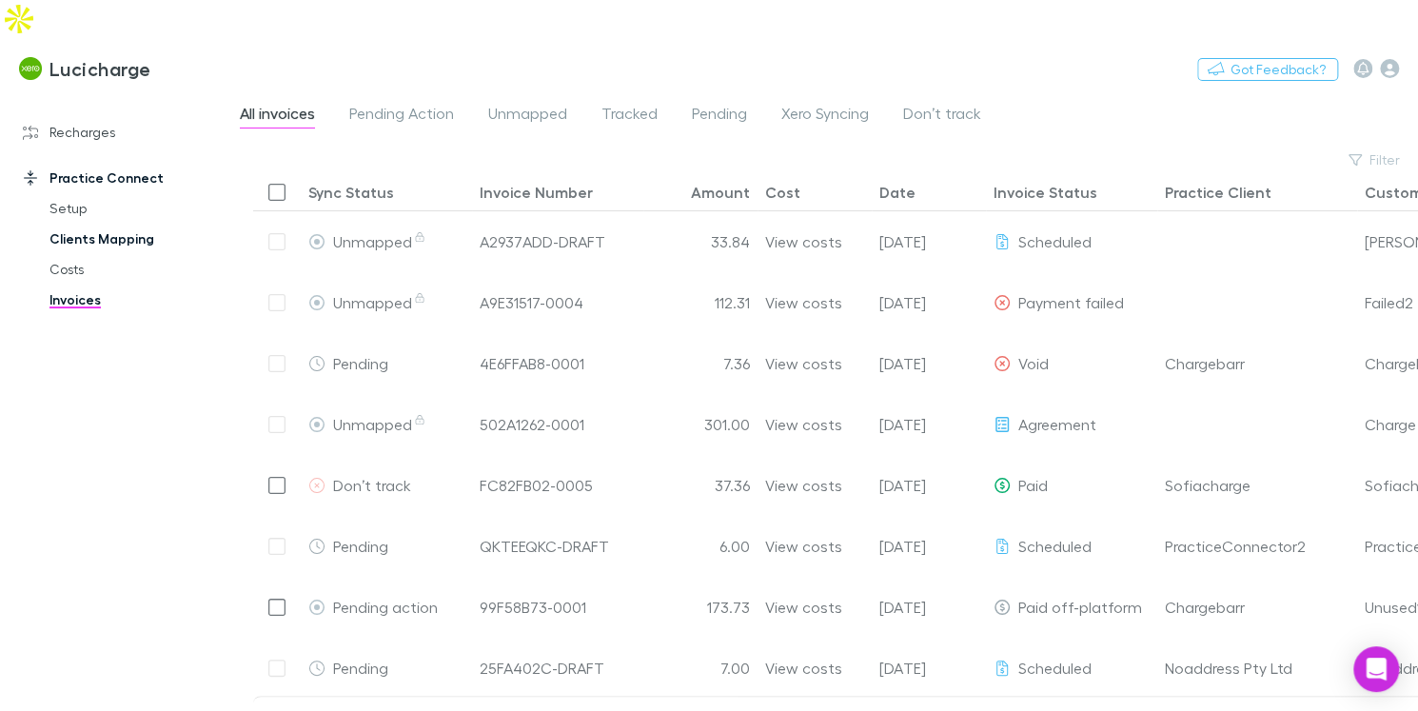
click at [154, 224] on link "Clients Mapping" at bounding box center [132, 239] width 204 height 30
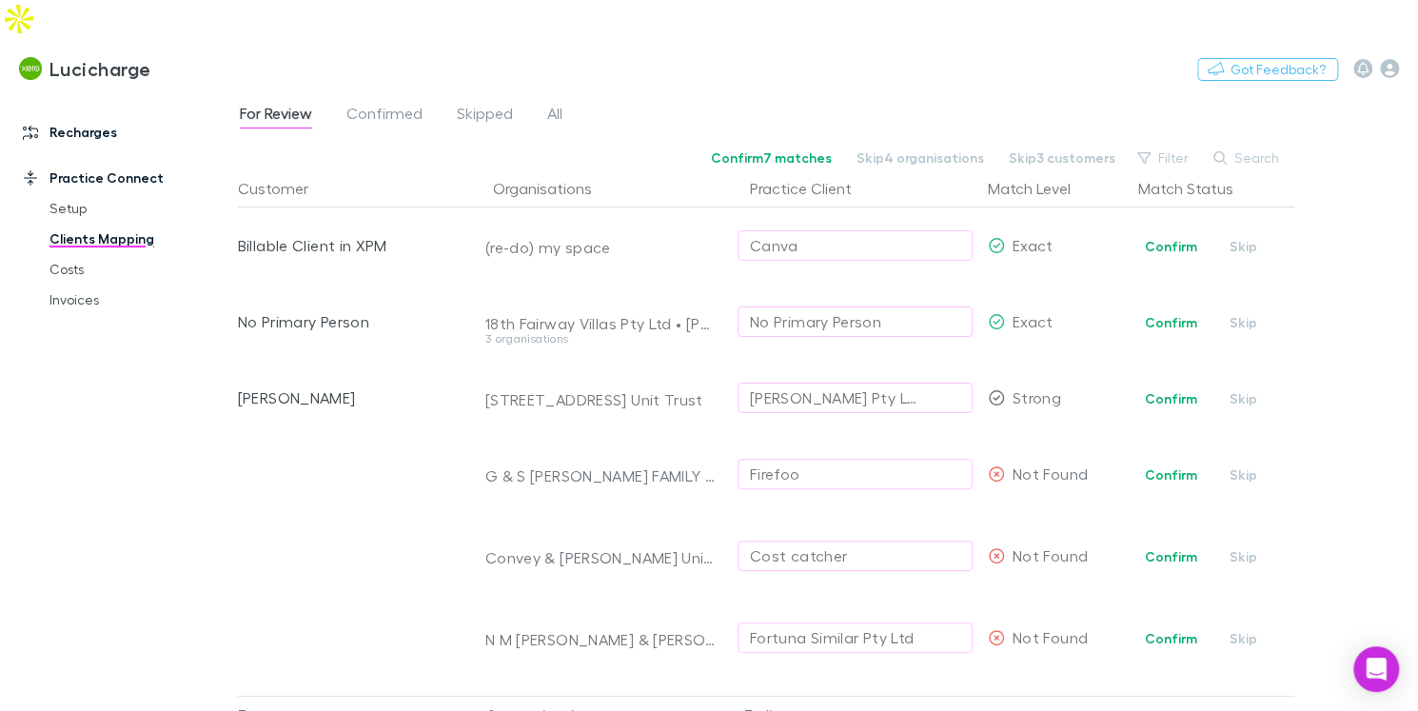
click at [85, 117] on link "Recharges" at bounding box center [119, 132] width 230 height 30
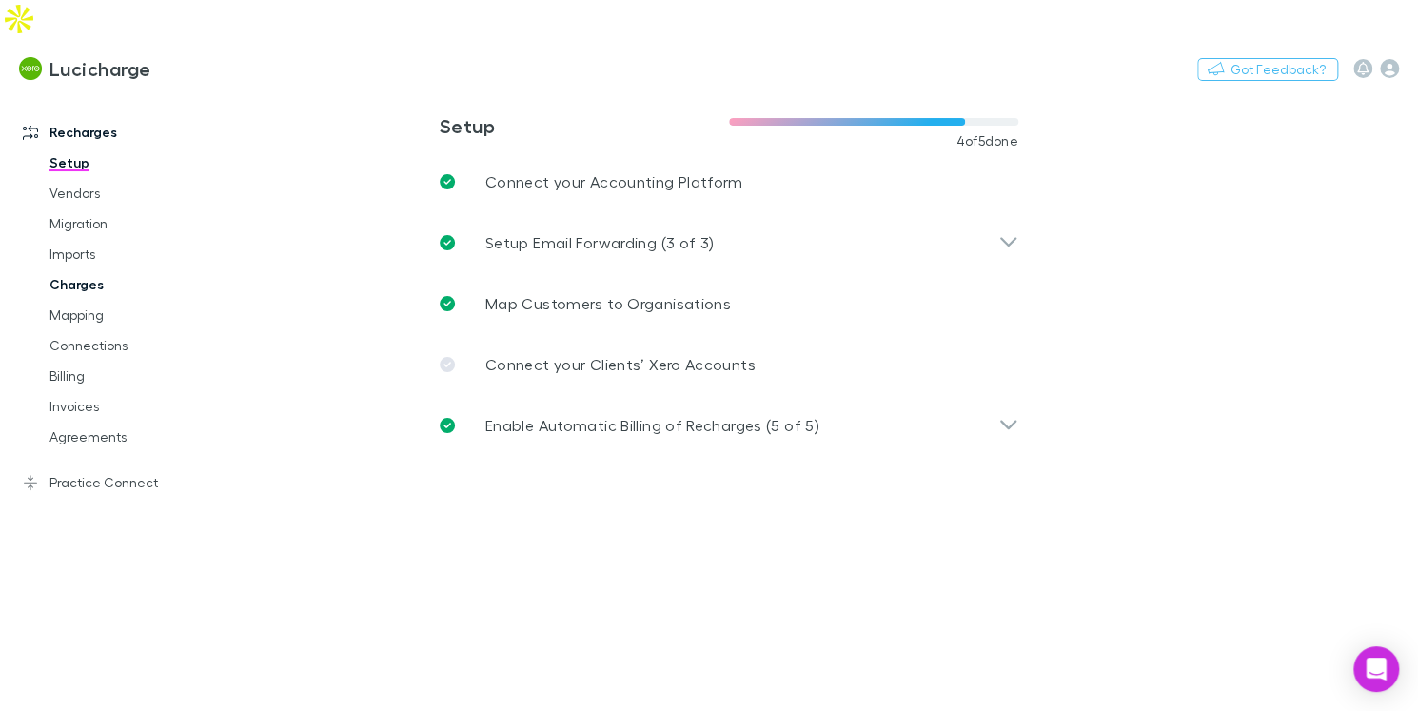
click at [73, 269] on link "Charges" at bounding box center [132, 284] width 204 height 30
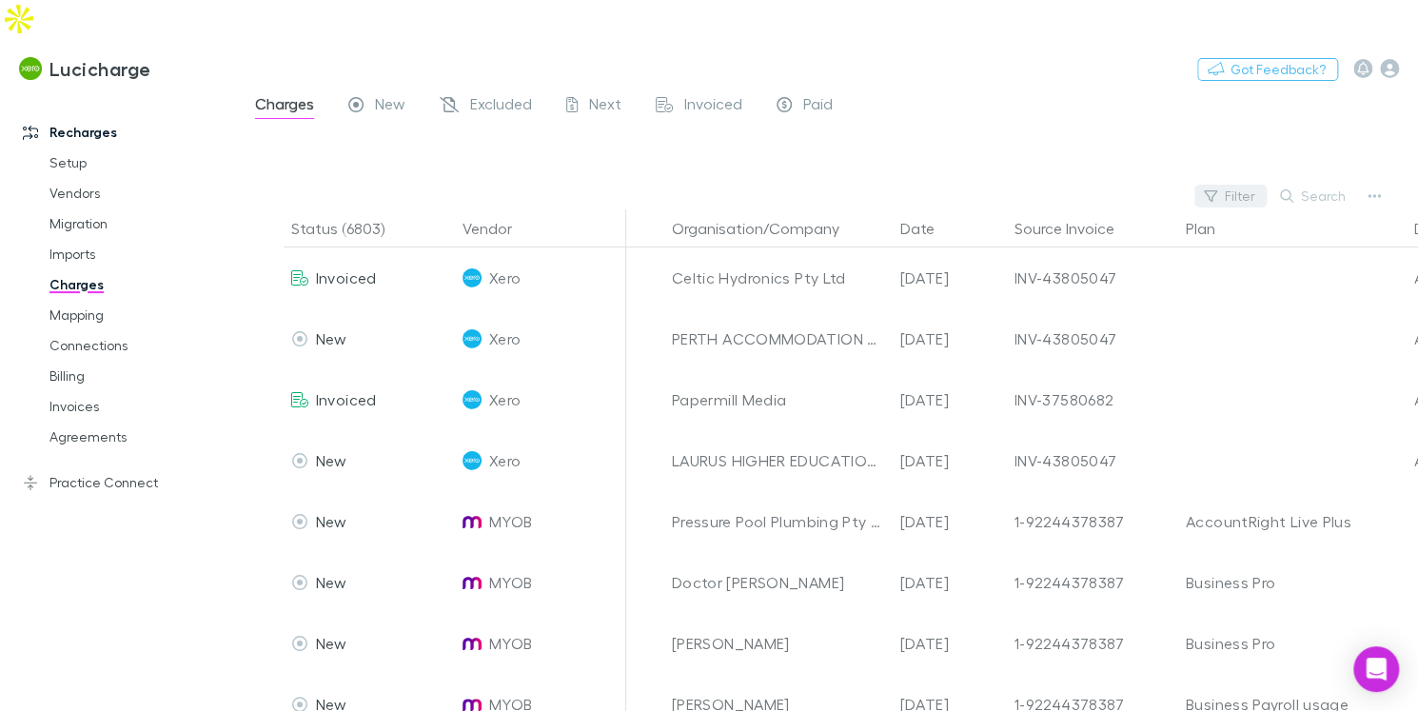
click at [1225, 185] on button "Filter" at bounding box center [1231, 196] width 72 height 23
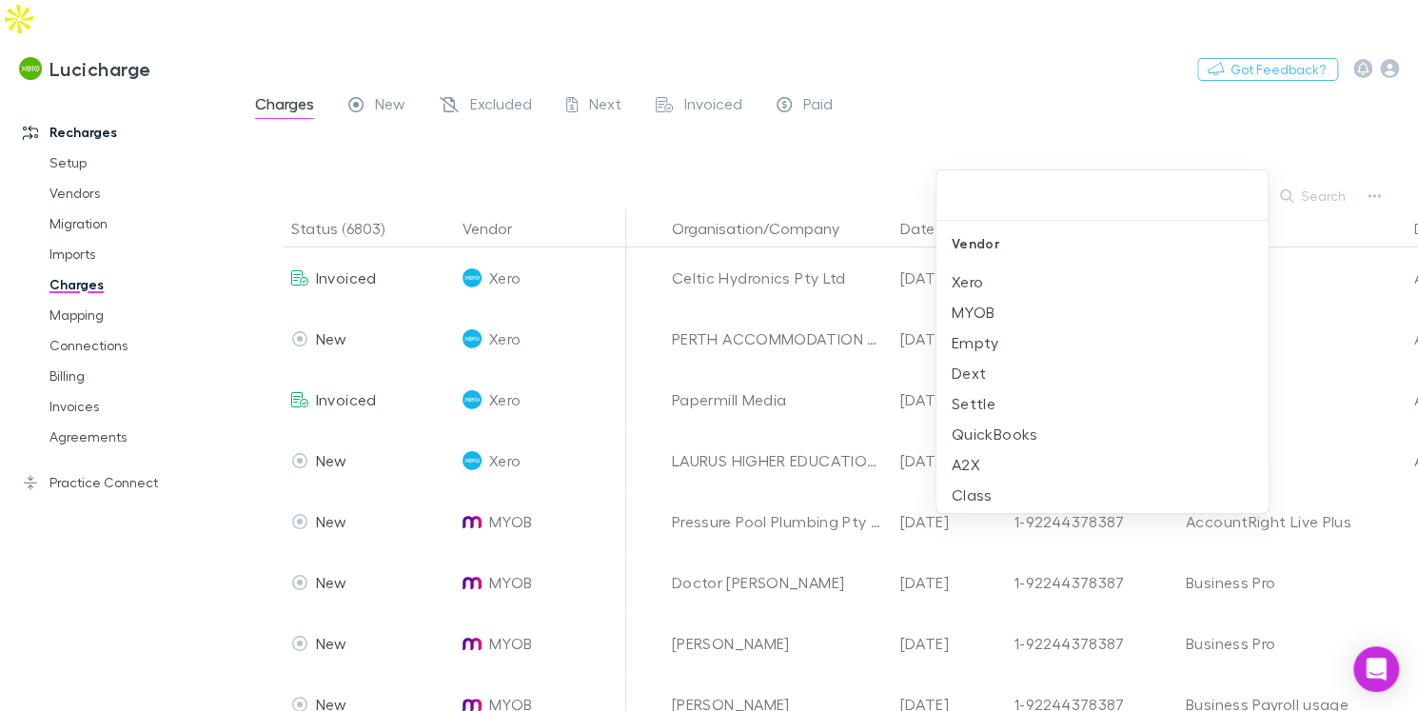
click at [1226, 164] on div at bounding box center [709, 355] width 1418 height 711
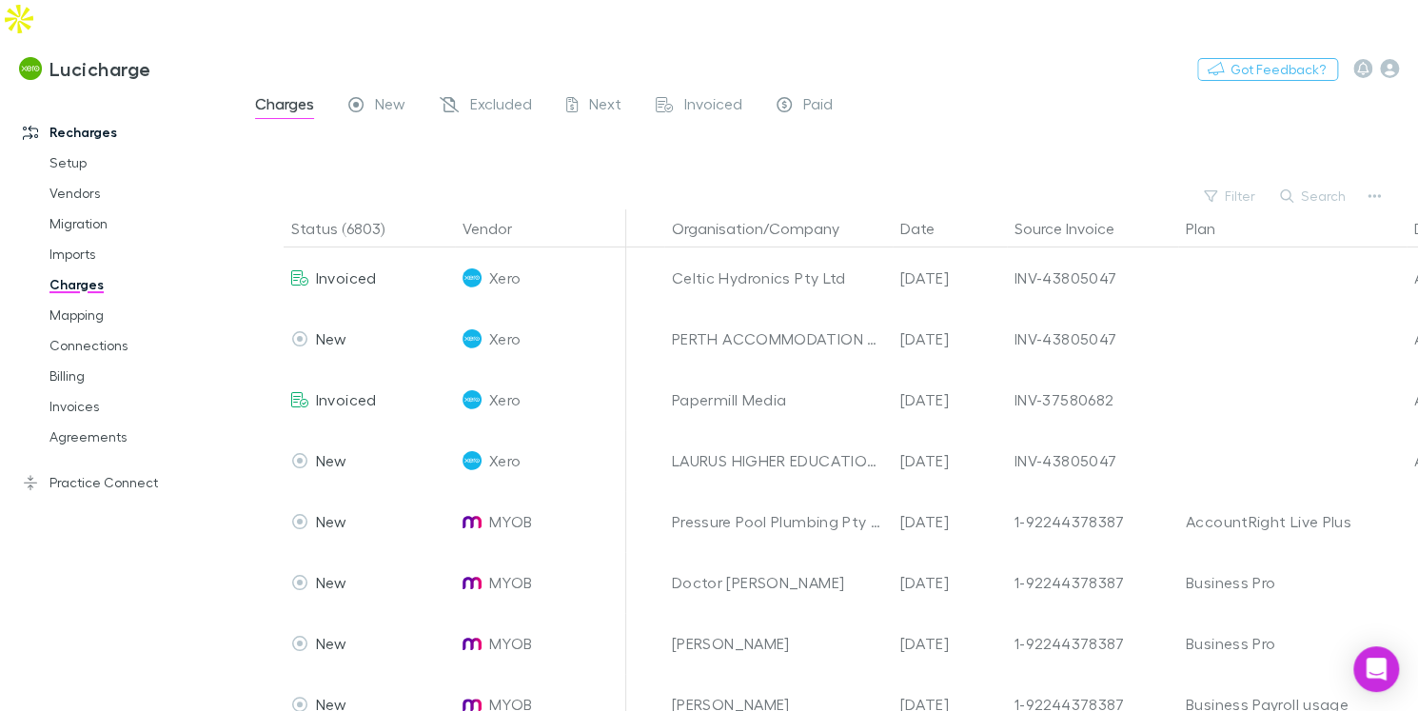
click at [1226, 164] on div "Vendor Xero MYOB Empty Dext Settle QuickBooks A2X Class Mayday Employment Hero …" at bounding box center [709, 355] width 1418 height 711
click at [1233, 185] on button "Filter" at bounding box center [1231, 196] width 72 height 23
type input "****"
click at [955, 285] on li "Xero" at bounding box center [1102, 282] width 331 height 30
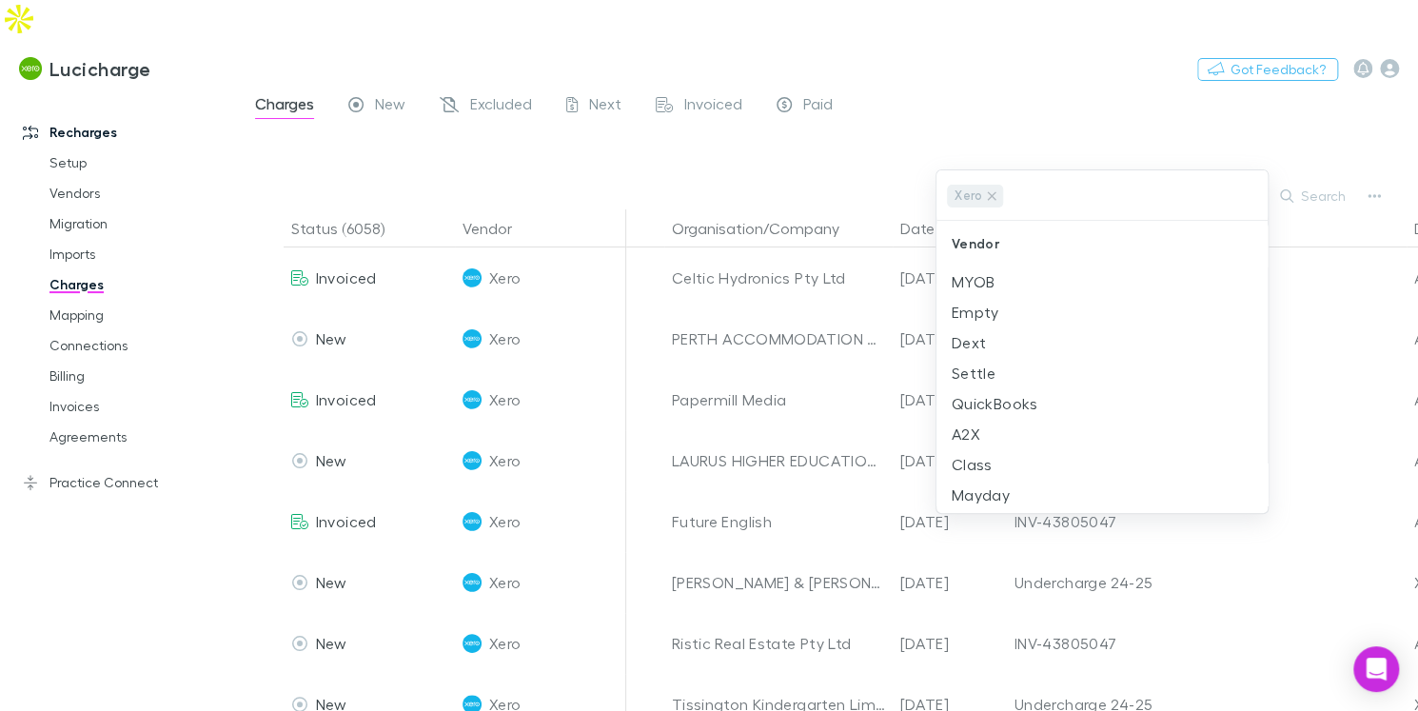
click at [821, 158] on div at bounding box center [709, 355] width 1418 height 711
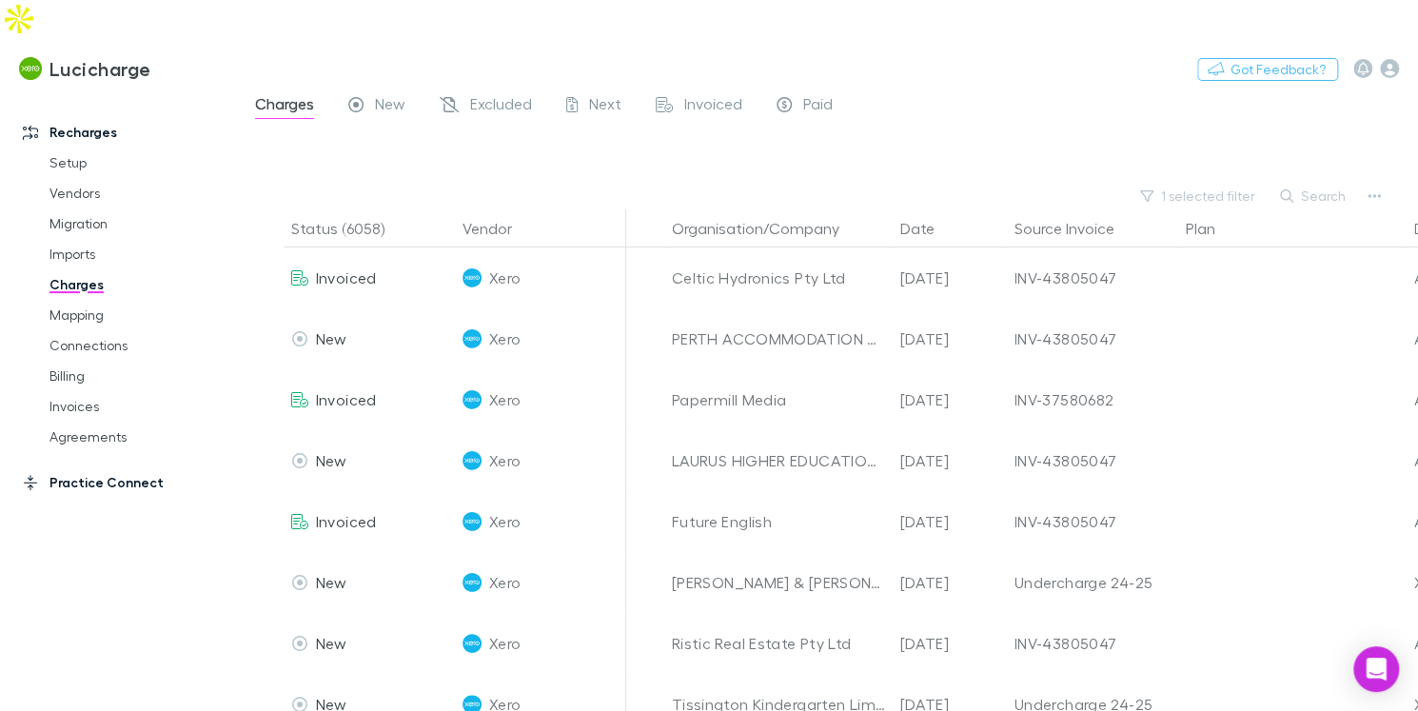
click at [129, 467] on link "Practice Connect" at bounding box center [119, 482] width 230 height 30
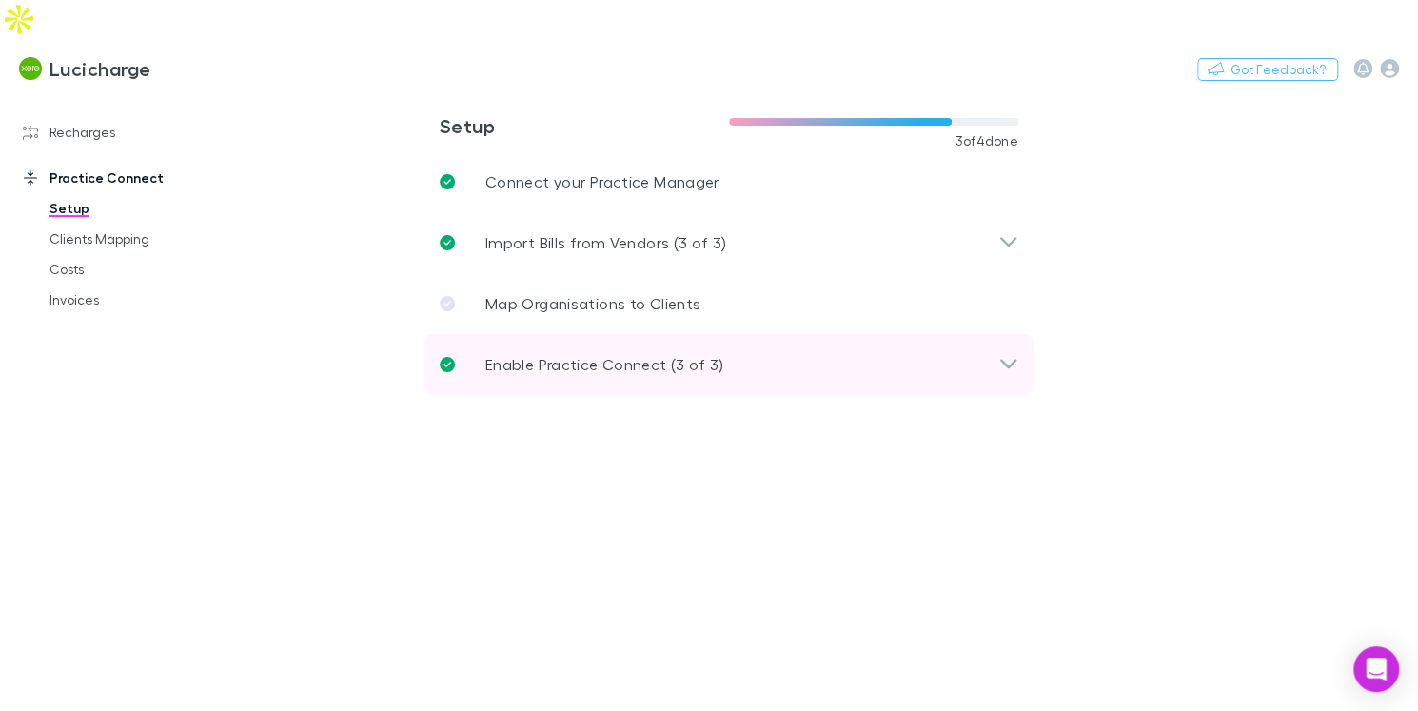
click at [552, 353] on p "Enable Practice Connect (3 of 3)" at bounding box center [604, 364] width 239 height 23
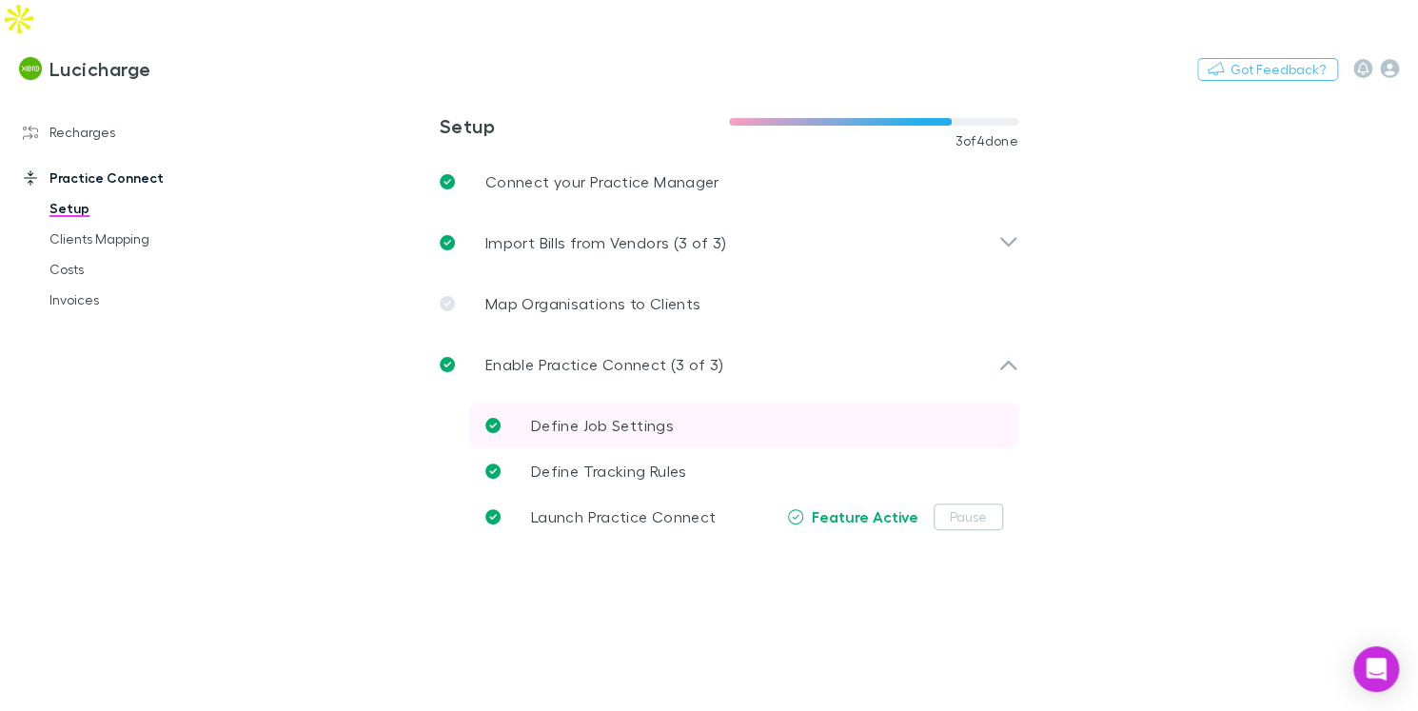
click at [626, 416] on span "Define Job Settings" at bounding box center [602, 425] width 143 height 18
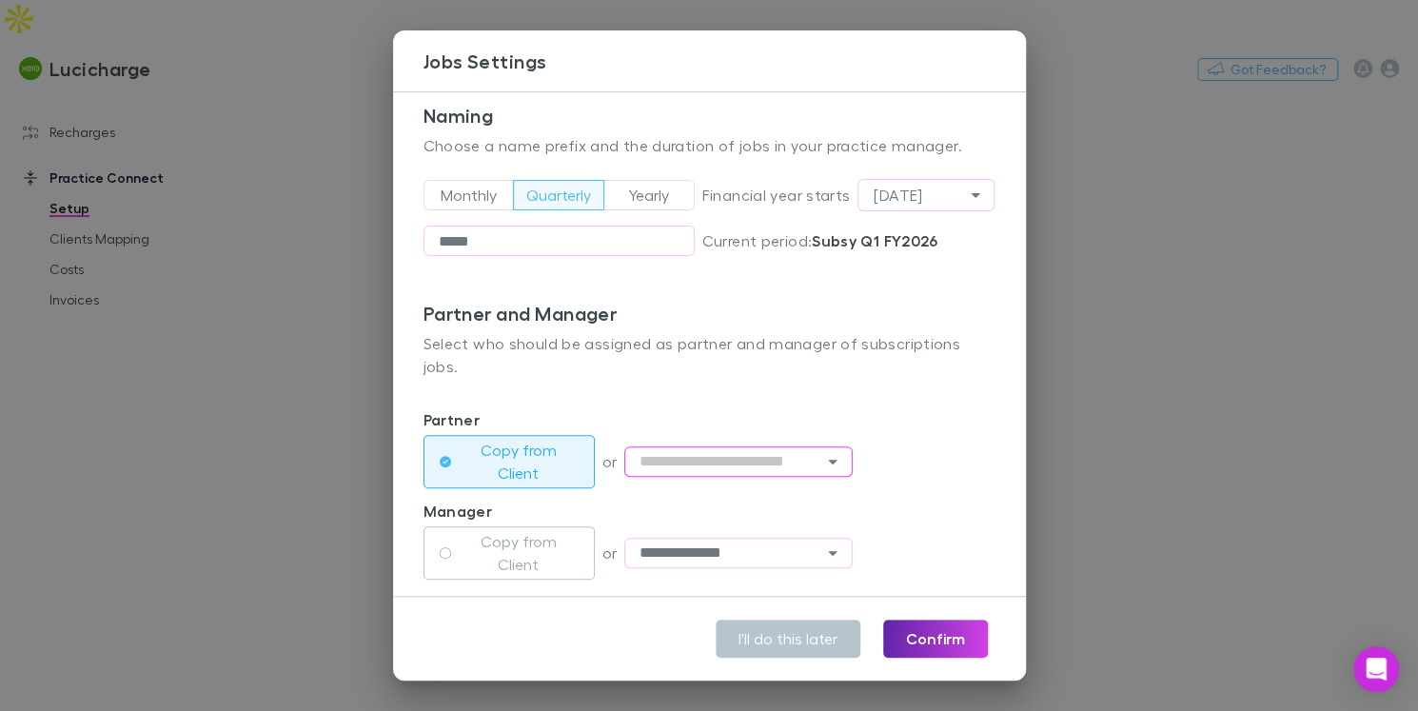
scroll to position [160, 0]
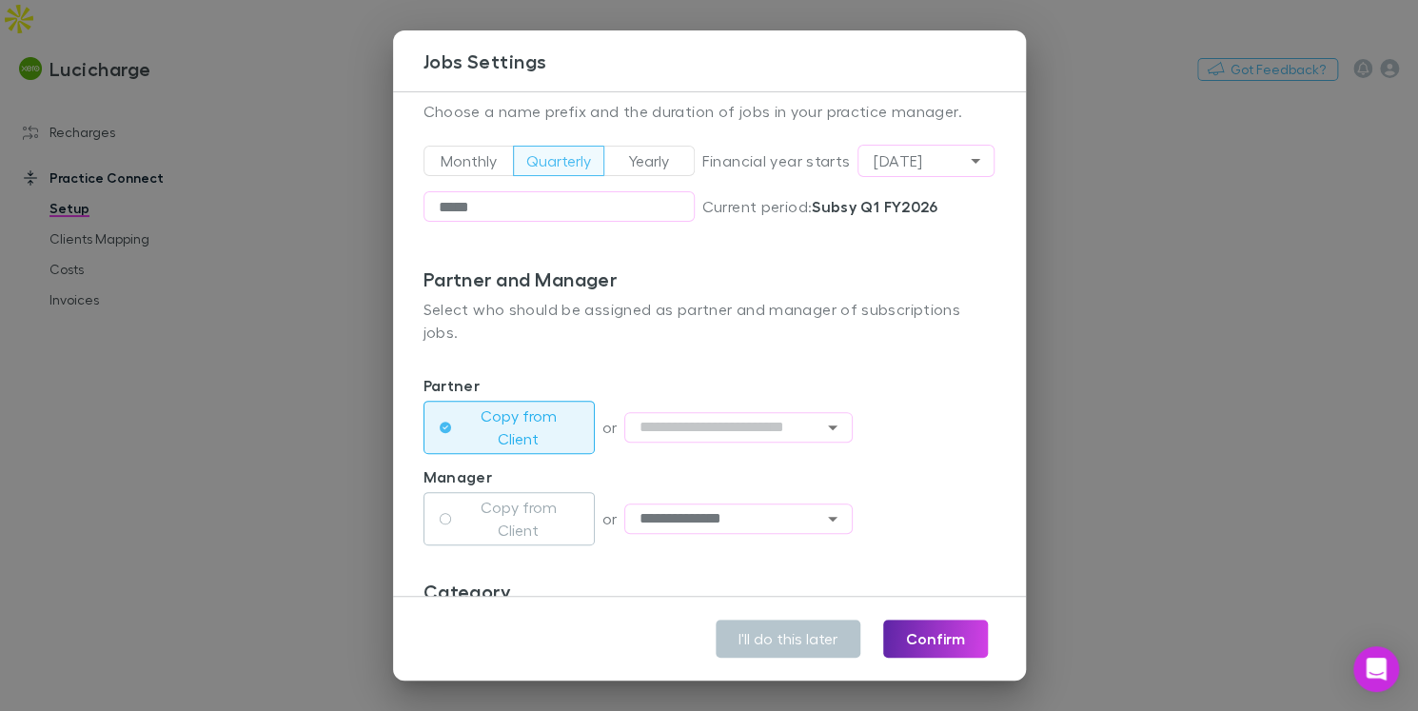
click at [252, 375] on div "**********" at bounding box center [709, 355] width 1418 height 711
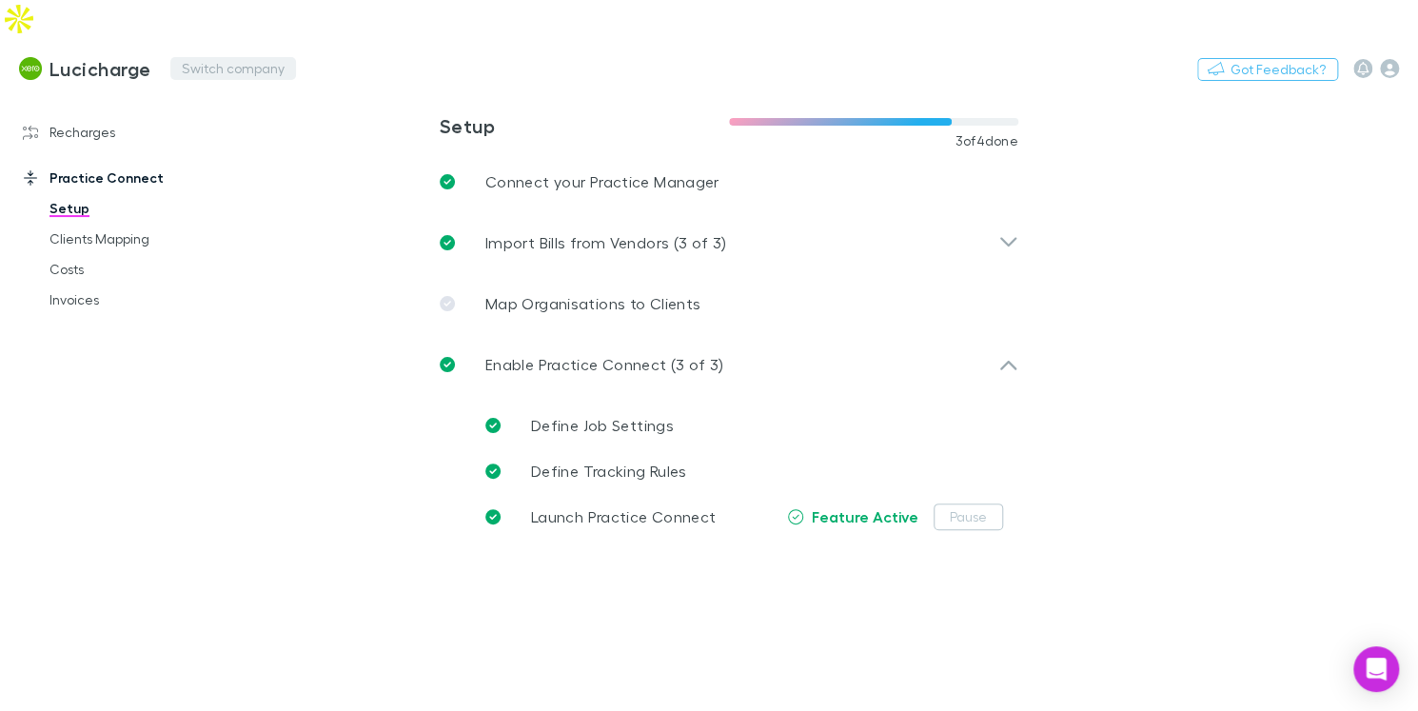
click at [189, 57] on button "Switch company" at bounding box center [233, 68] width 126 height 23
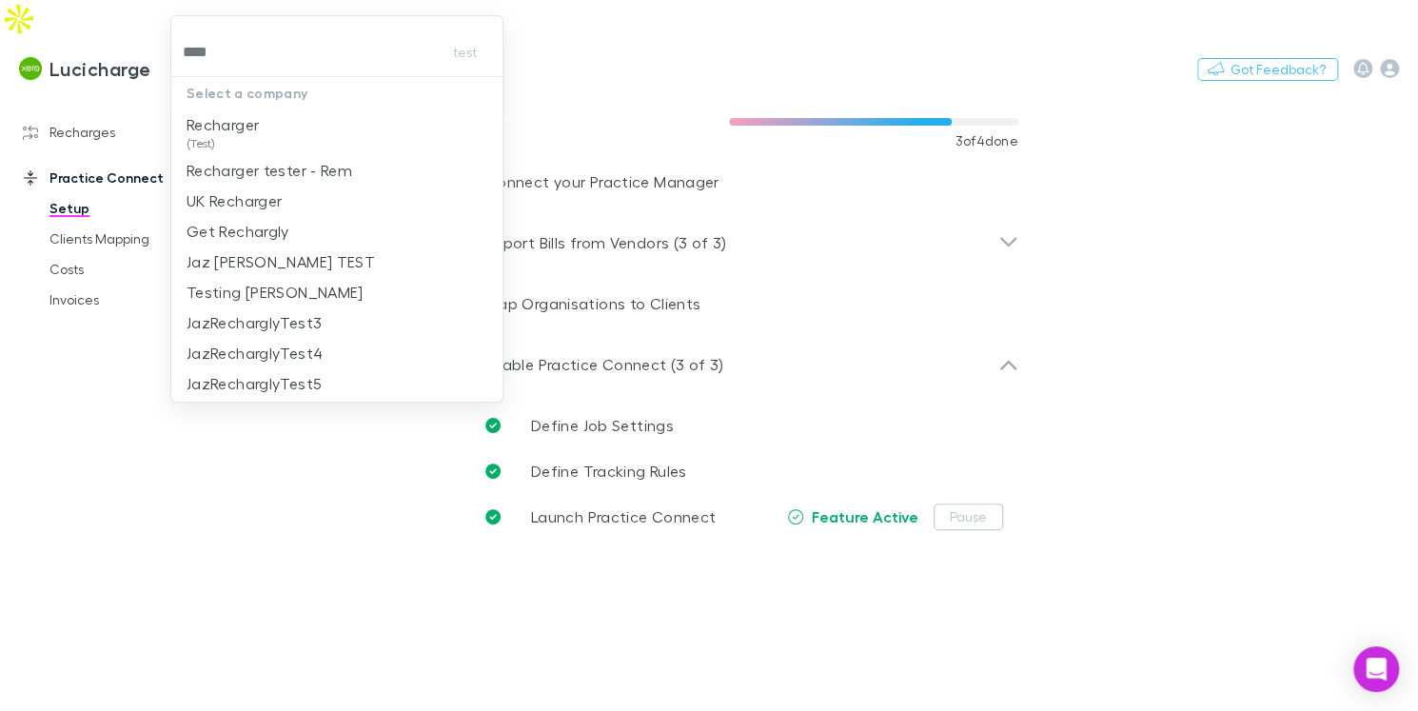
type input "*****"
click at [233, 122] on p "Recharger" at bounding box center [223, 124] width 72 height 23
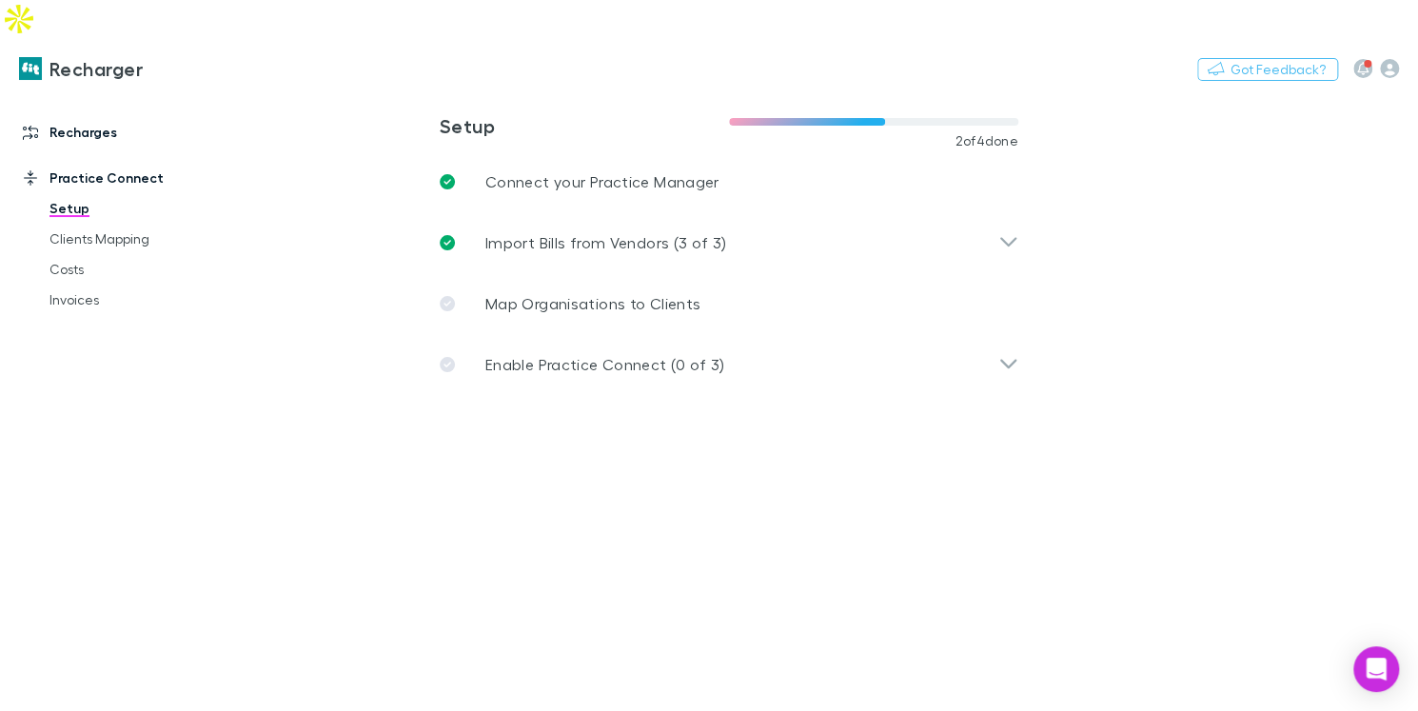
click at [106, 117] on link "Recharges" at bounding box center [119, 132] width 230 height 30
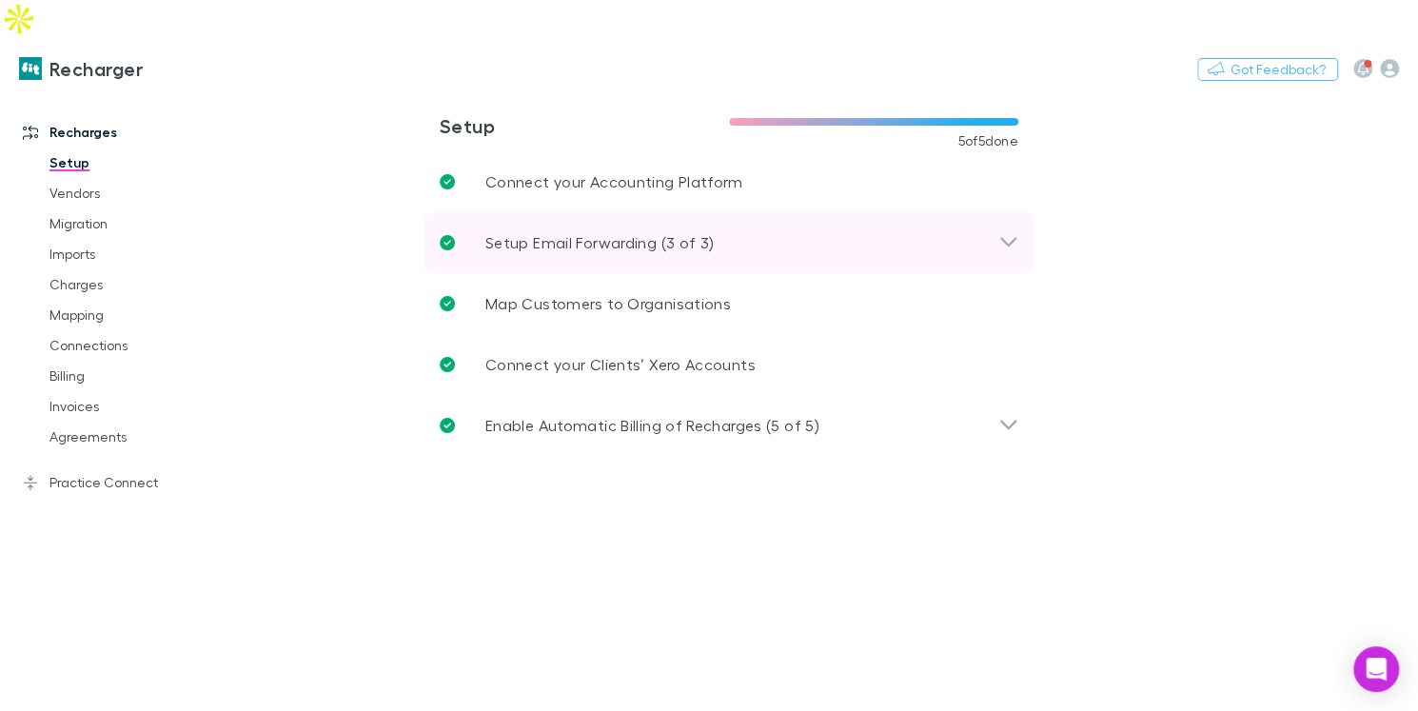
click at [580, 212] on div "Setup Email Forwarding (3 of 3)" at bounding box center [729, 242] width 609 height 61
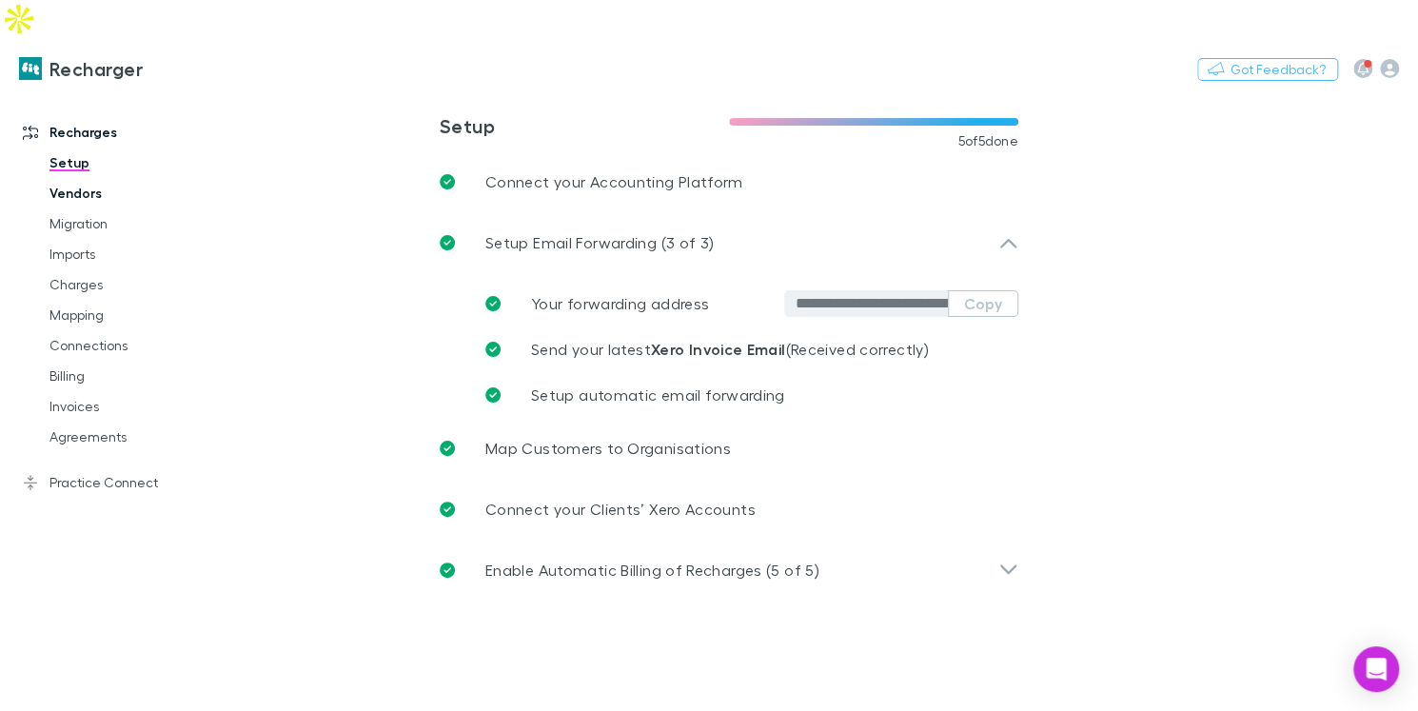
click at [91, 178] on link "Vendors" at bounding box center [132, 193] width 204 height 30
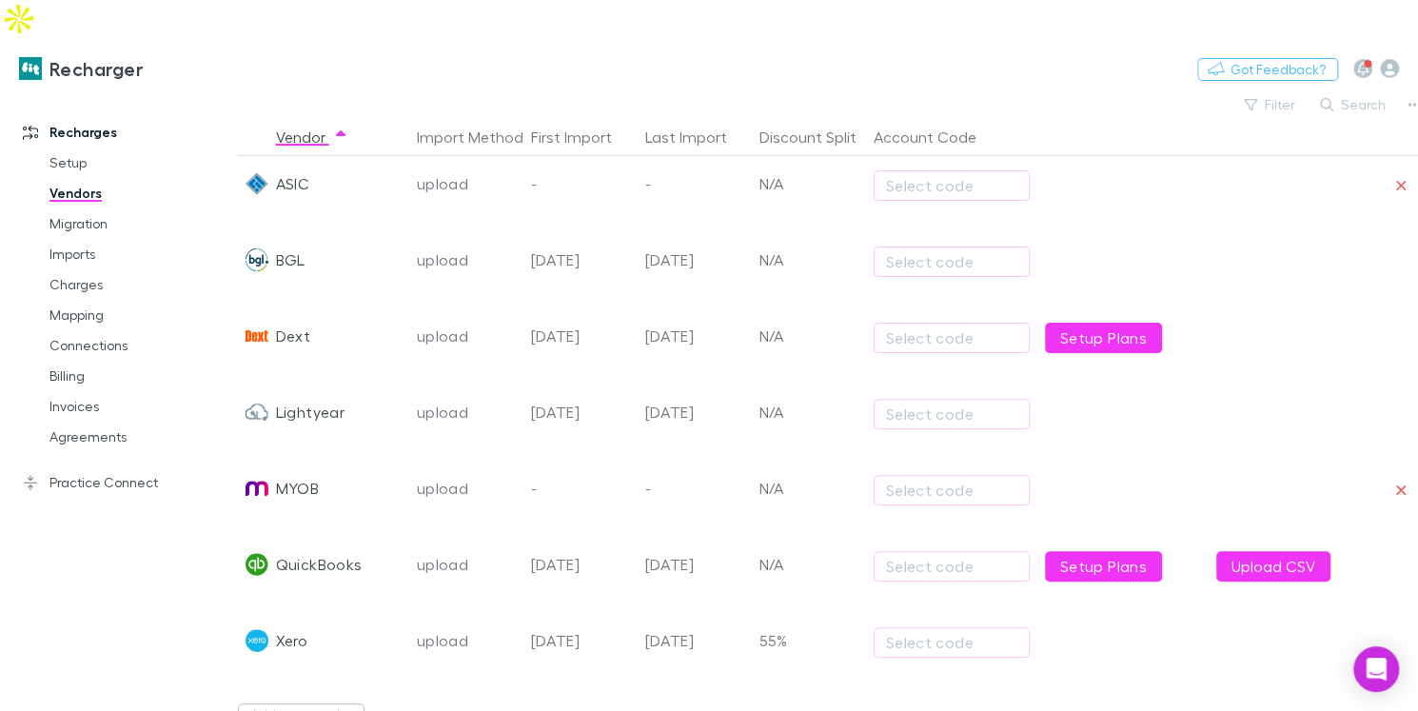
scroll to position [175, 0]
click at [80, 269] on link "Charges" at bounding box center [132, 284] width 204 height 30
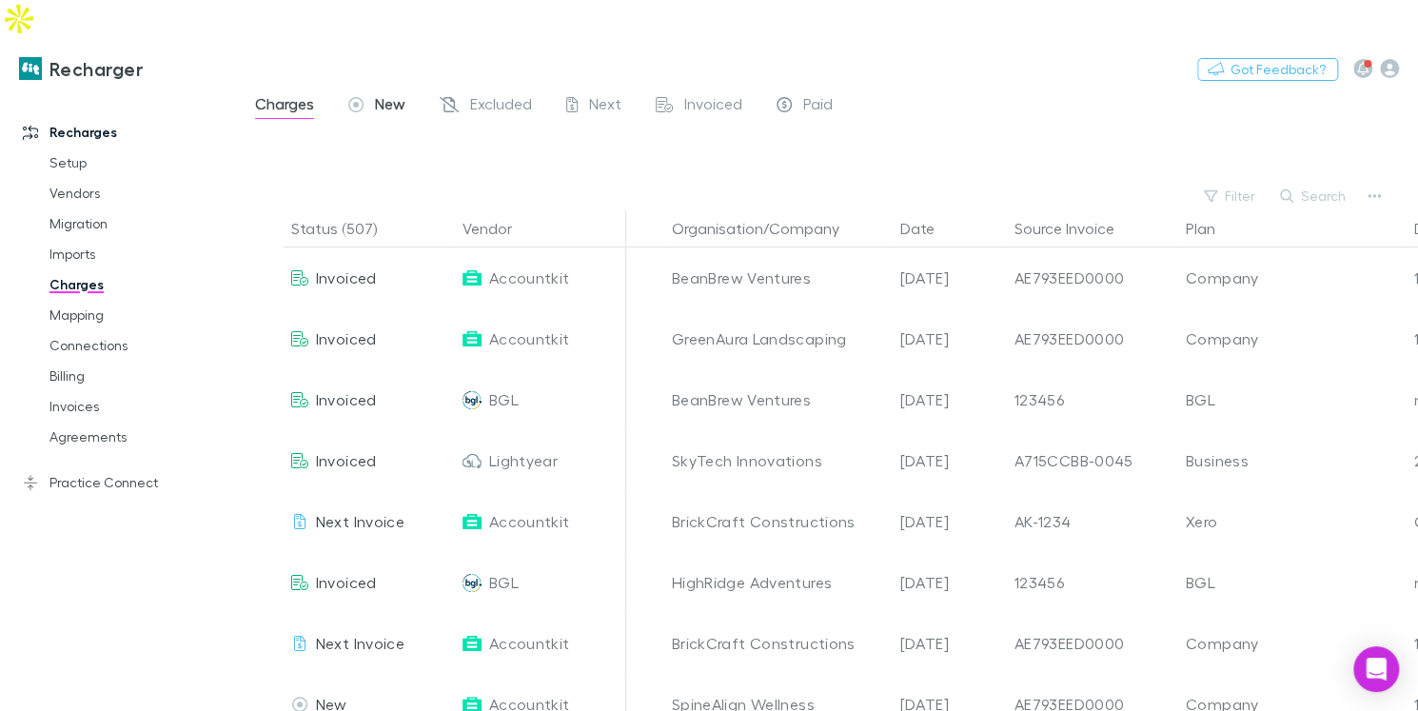
click at [369, 94] on div "New" at bounding box center [376, 106] width 57 height 25
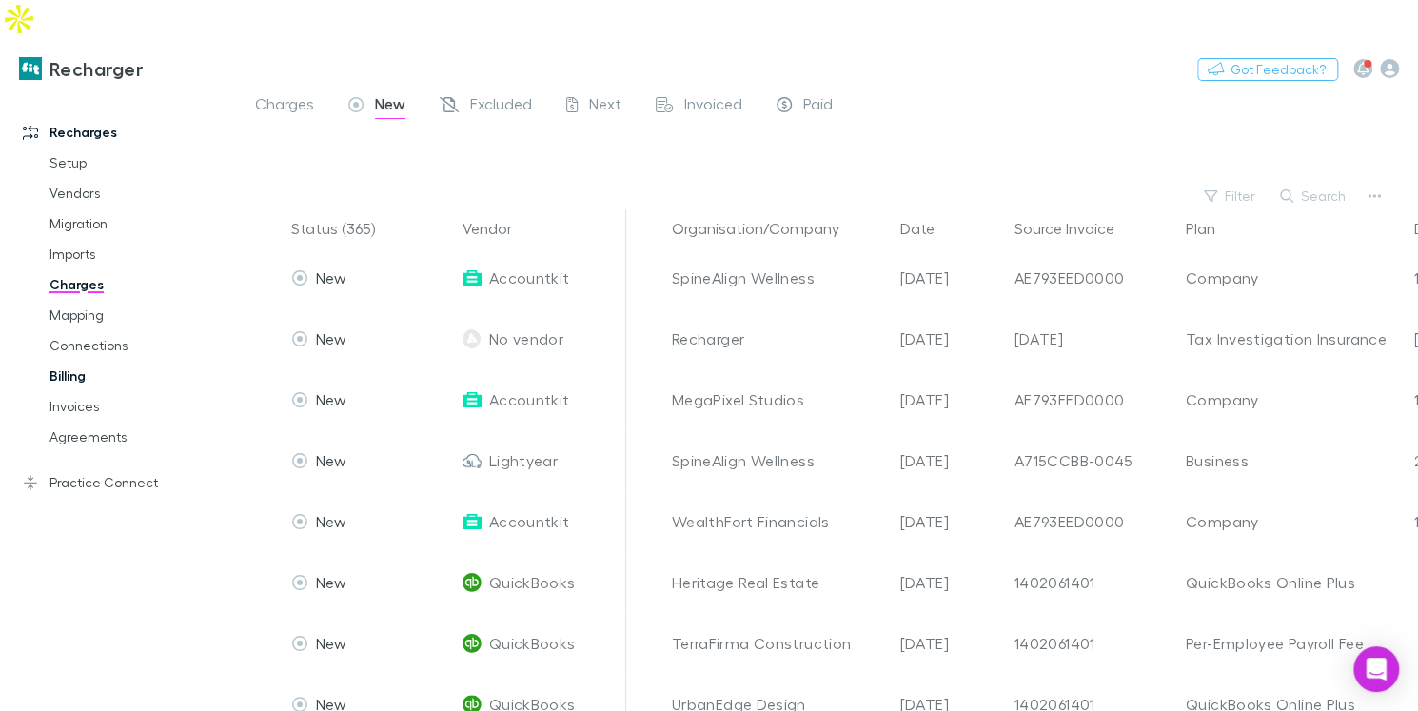
click at [92, 361] on link "Billing" at bounding box center [132, 376] width 204 height 30
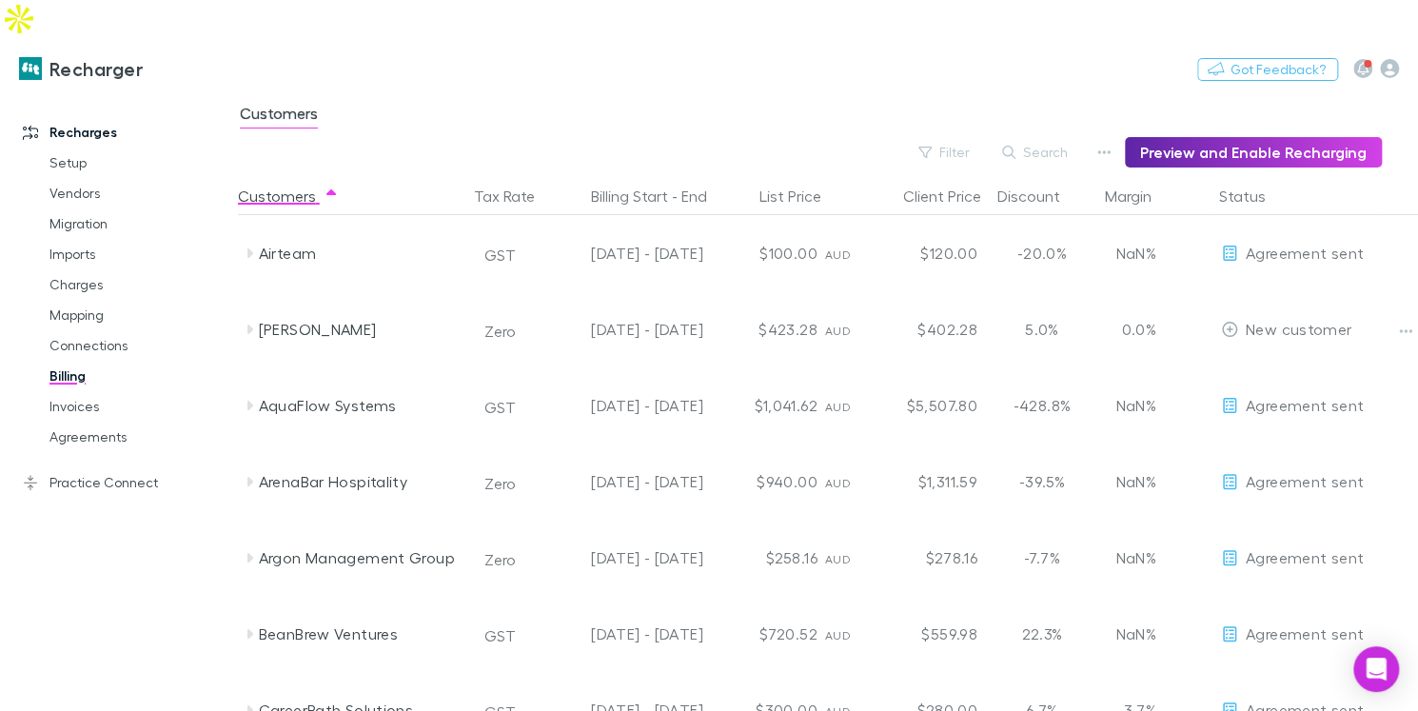
click at [1248, 132] on main "Customers Filter Search Preview and Enable Recharging Customers Tax Rate Billin…" at bounding box center [828, 420] width 1180 height 658
click at [1104, 139] on button "button" at bounding box center [1104, 152] width 27 height 27
click at [1027, 181] on p "Discount Split" at bounding box center [995, 176] width 231 height 23
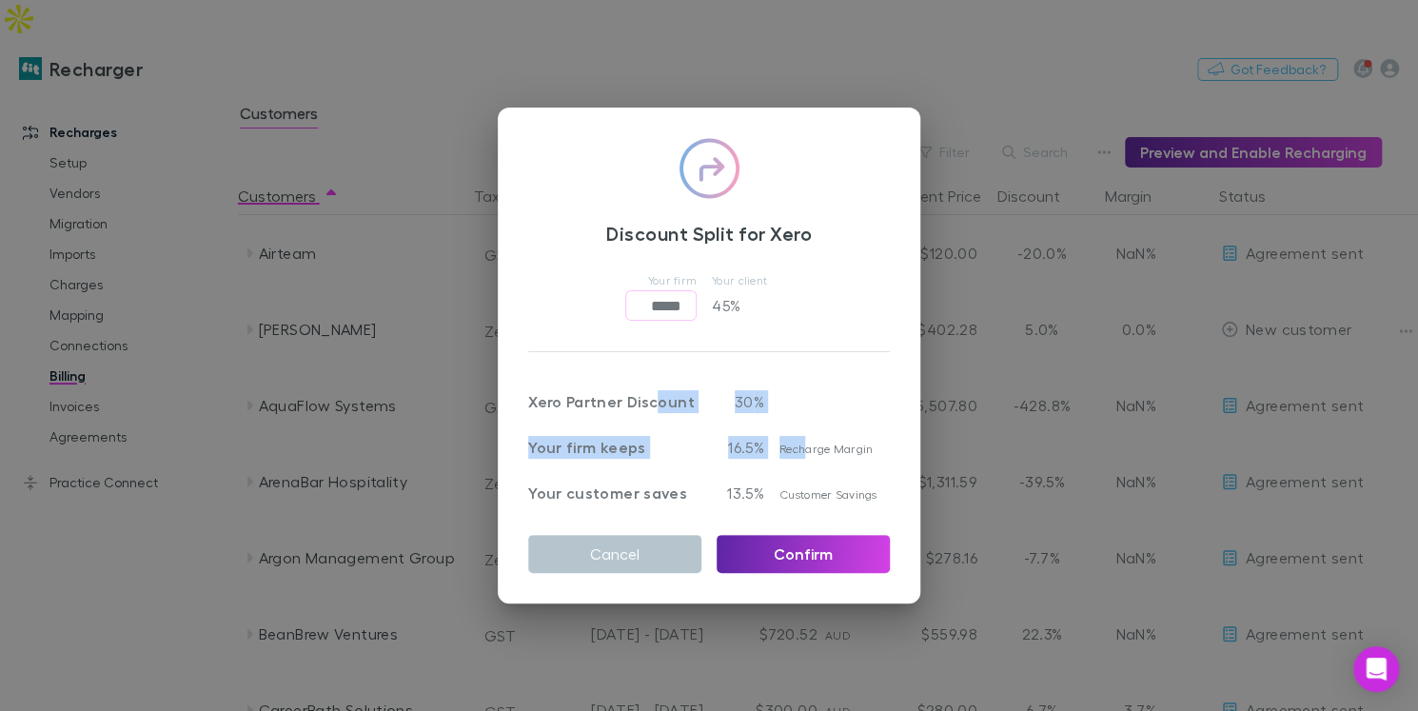
drag, startPoint x: 651, startPoint y: 409, endPoint x: 803, endPoint y: 442, distance: 154.8
click at [803, 442] on div "Xero Partner Discount 30 % Your firm keeps 16.5% Recharge Margin Your customer …" at bounding box center [701, 435] width 377 height 137
click at [904, 56] on div "Discount Split for Xero Your firm ***** ​ Your client 45 % Xero Partner Discoun…" at bounding box center [709, 355] width 1418 height 711
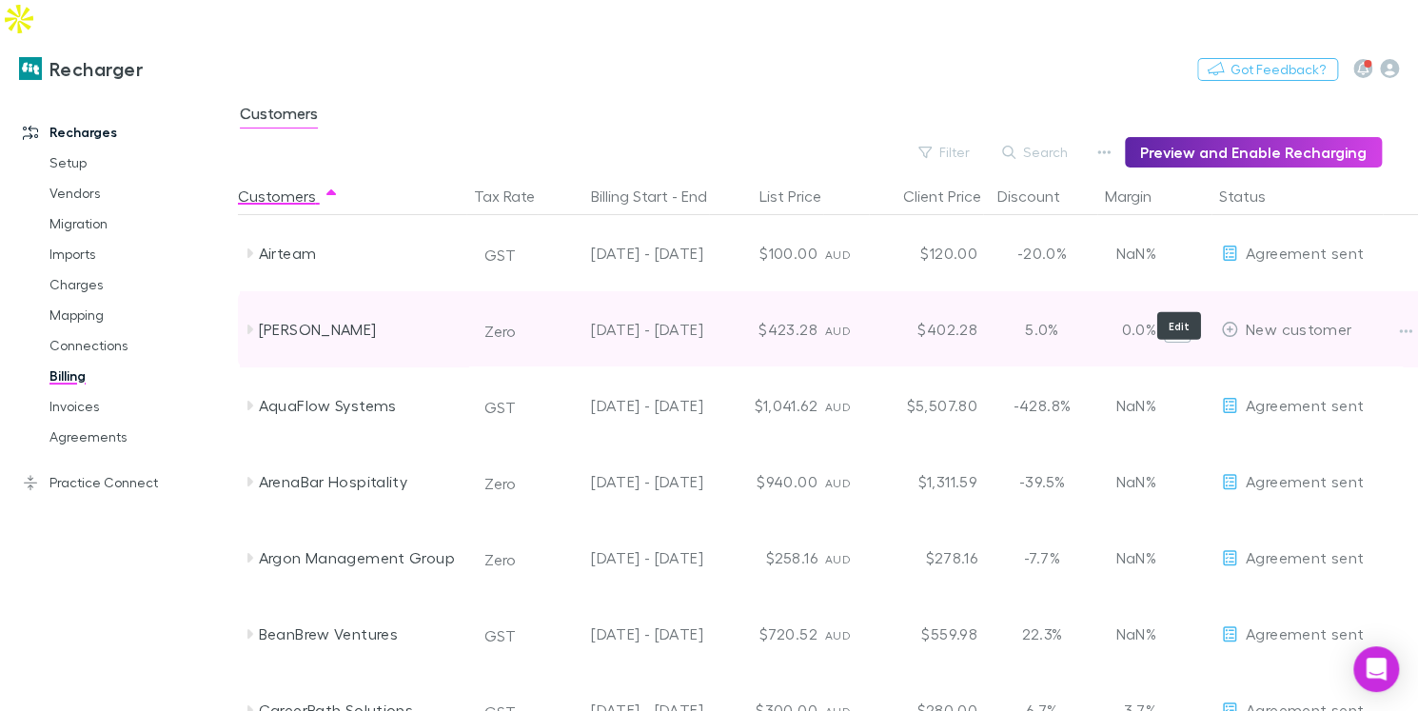
click at [1174, 323] on icon "Edit" at bounding box center [1177, 329] width 13 height 13
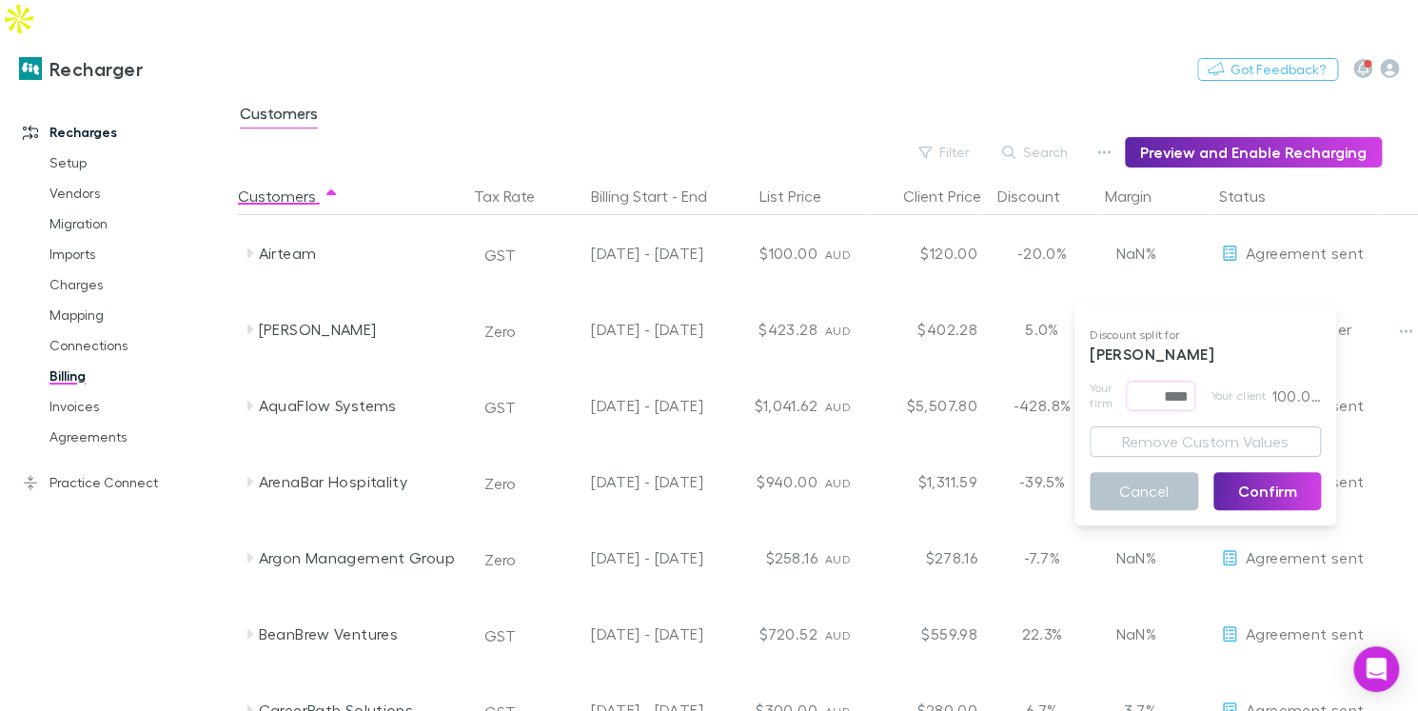
click at [842, 5] on div at bounding box center [709, 355] width 1418 height 711
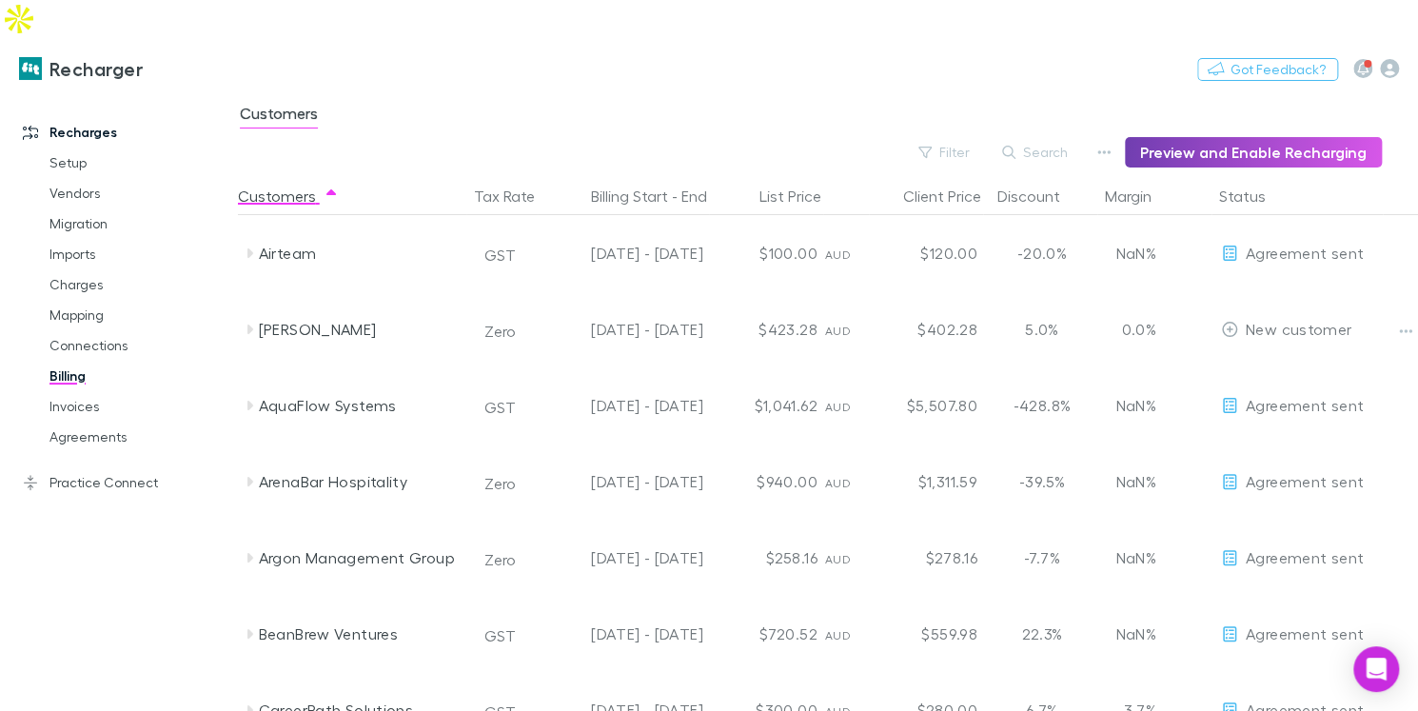
click at [1305, 137] on button "Preview and Enable Recharging" at bounding box center [1253, 152] width 257 height 30
click at [85, 391] on link "Invoices" at bounding box center [132, 406] width 204 height 30
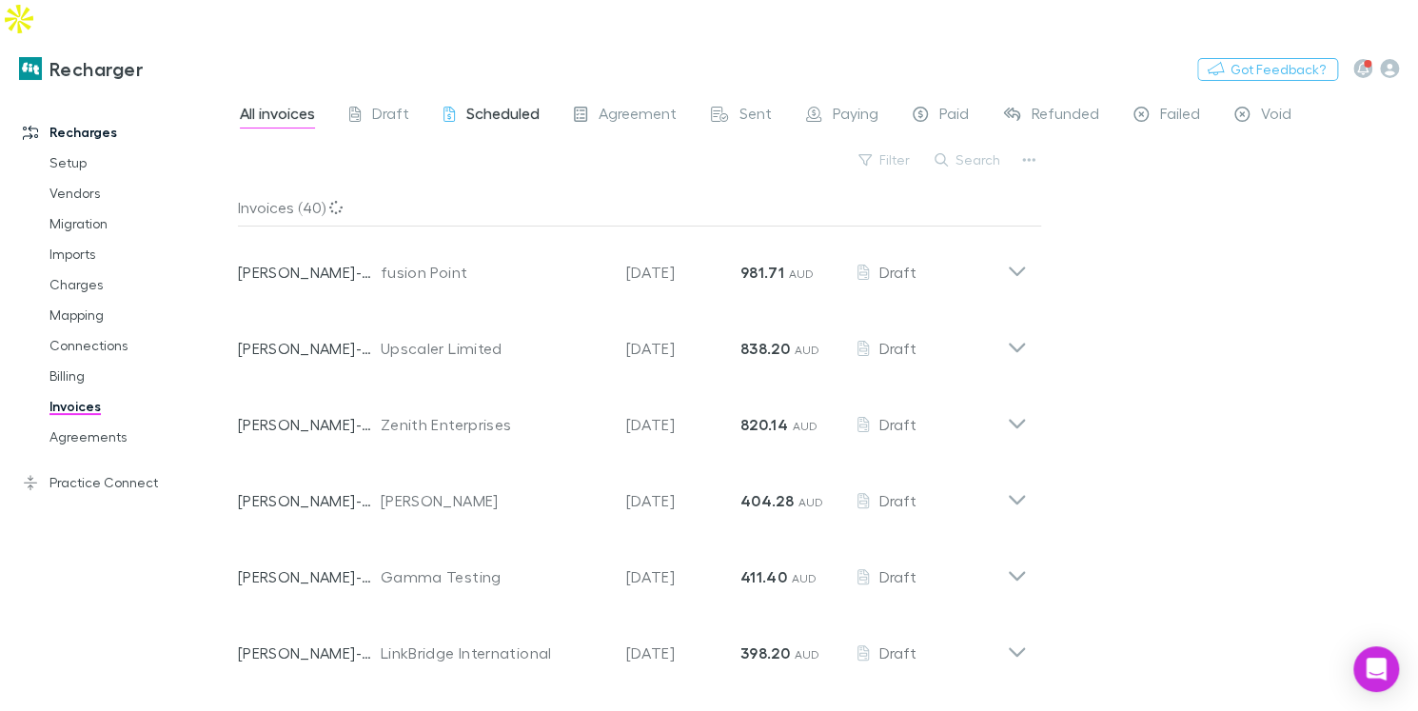
click at [521, 104] on span "Scheduled" at bounding box center [502, 116] width 73 height 25
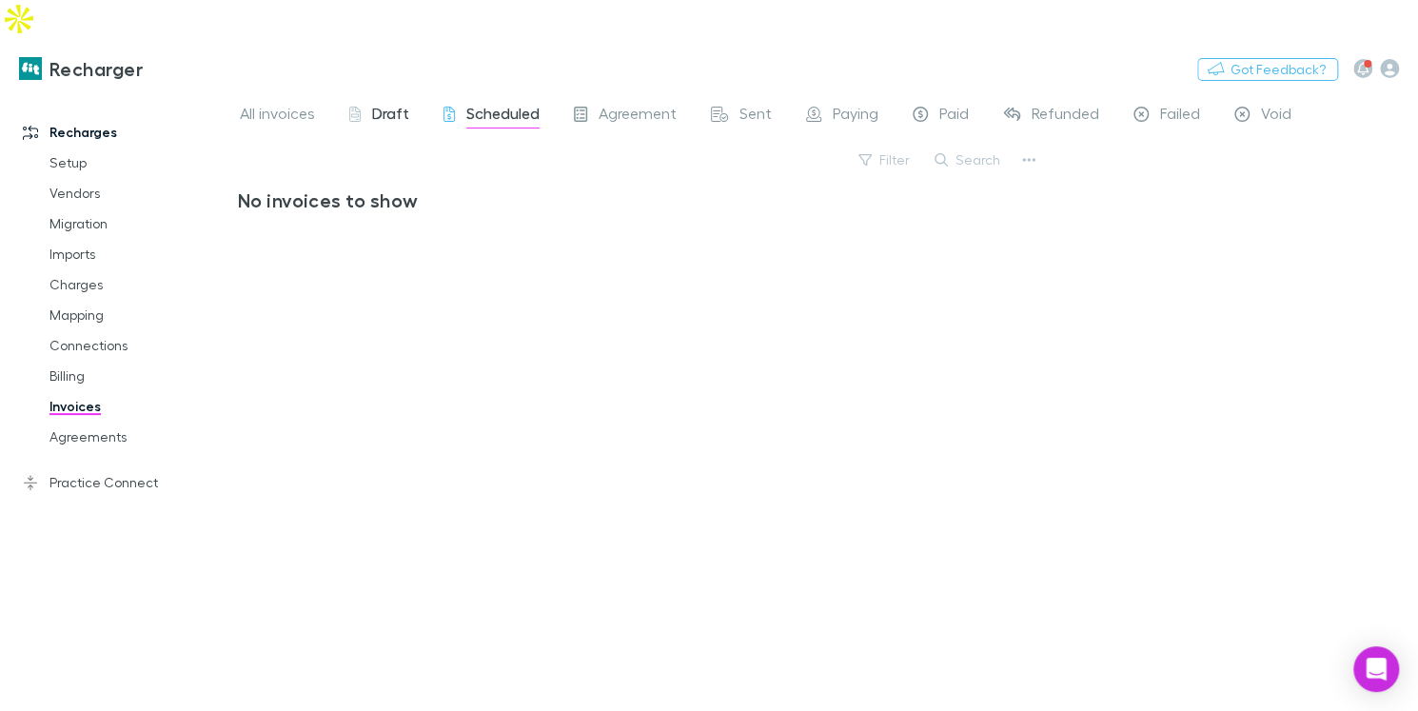
click at [381, 104] on span "Draft" at bounding box center [390, 116] width 37 height 25
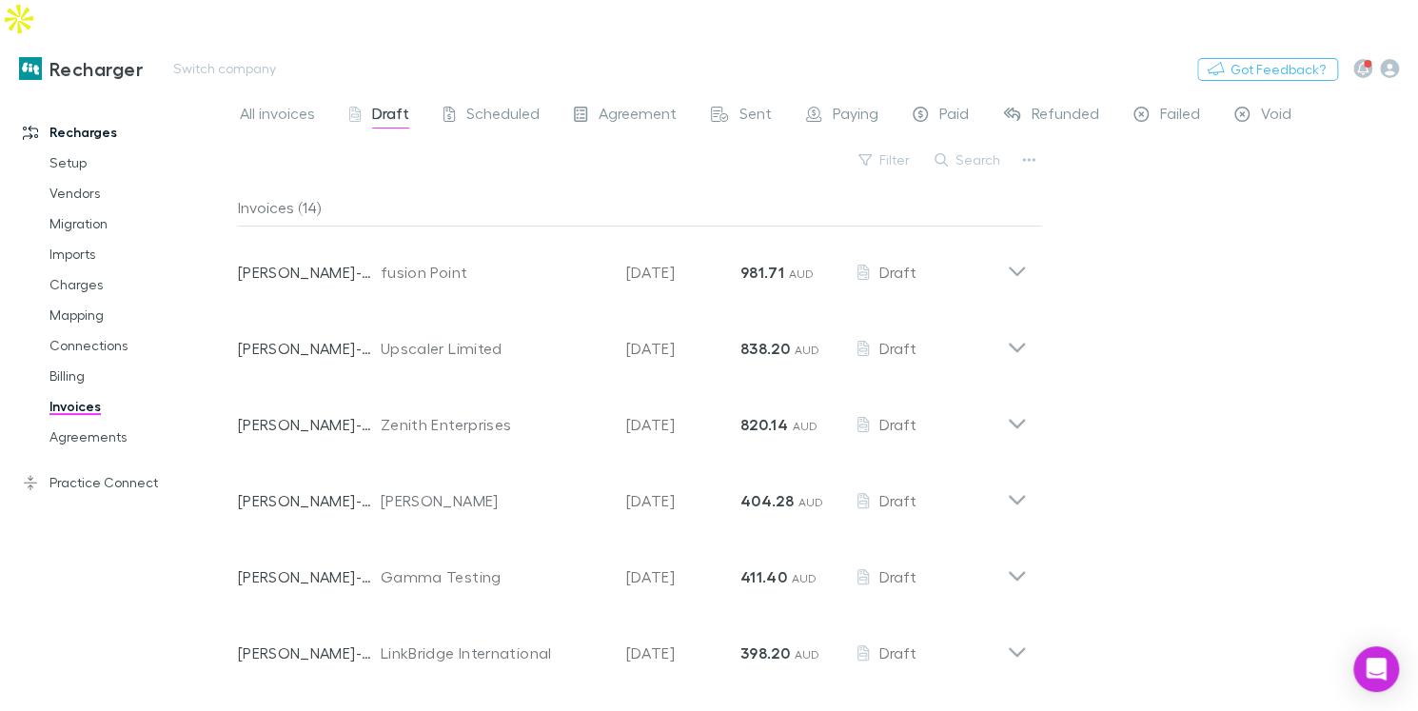
click at [91, 47] on link "Recharger" at bounding box center [81, 69] width 147 height 46
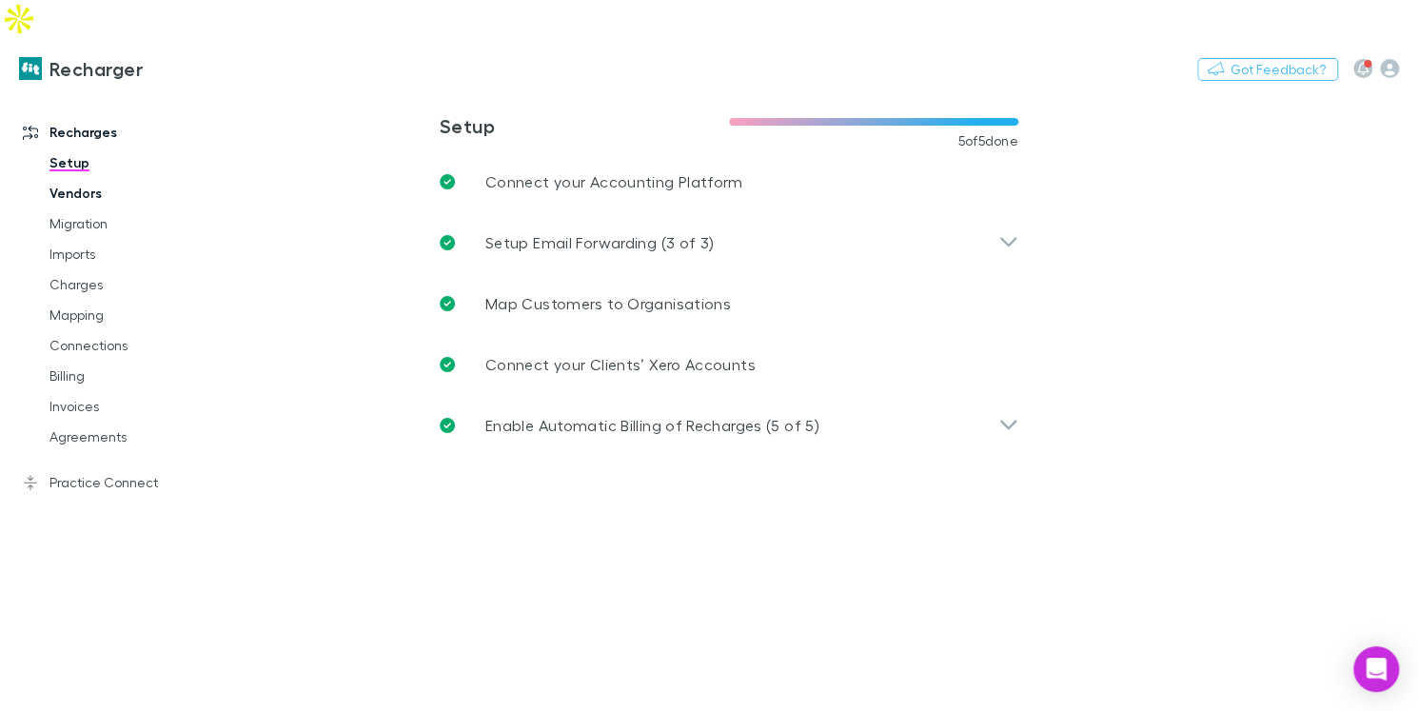
click at [79, 178] on link "Vendors" at bounding box center [132, 193] width 204 height 30
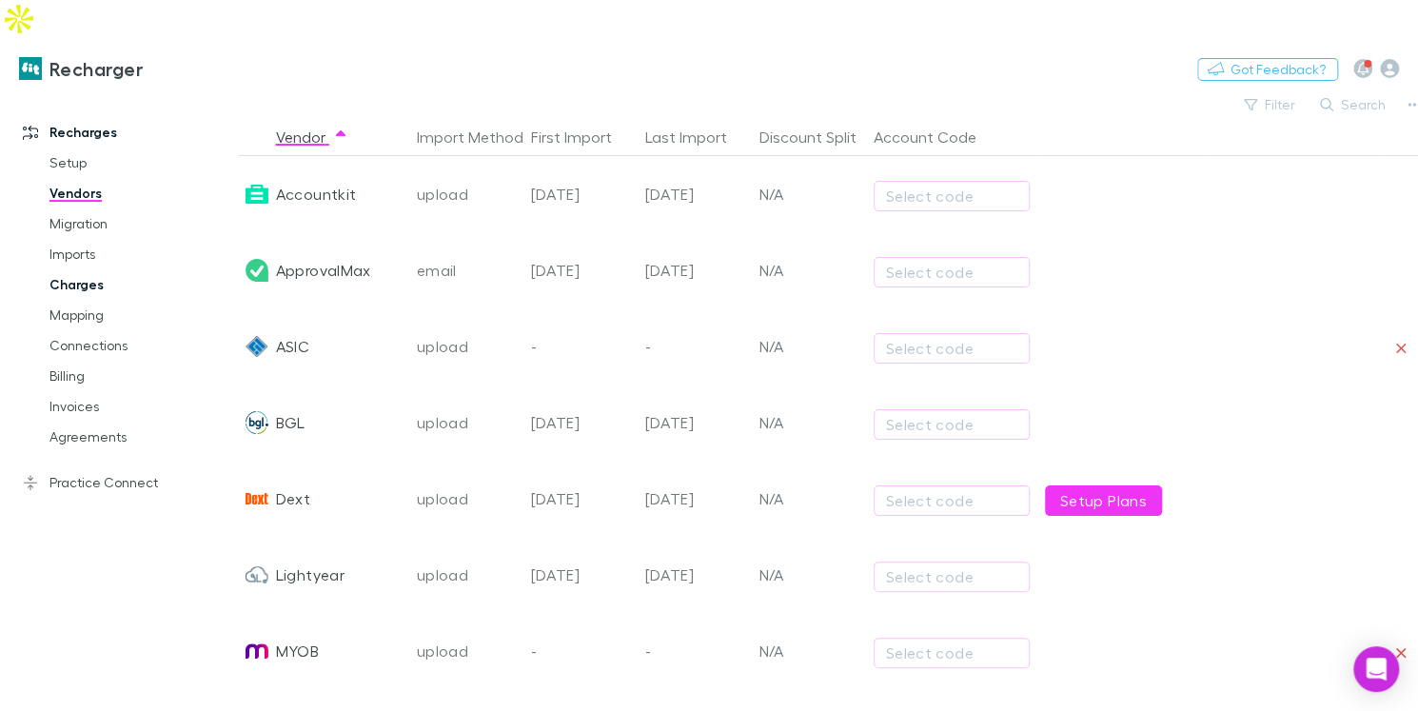
click at [70, 269] on link "Charges" at bounding box center [132, 284] width 204 height 30
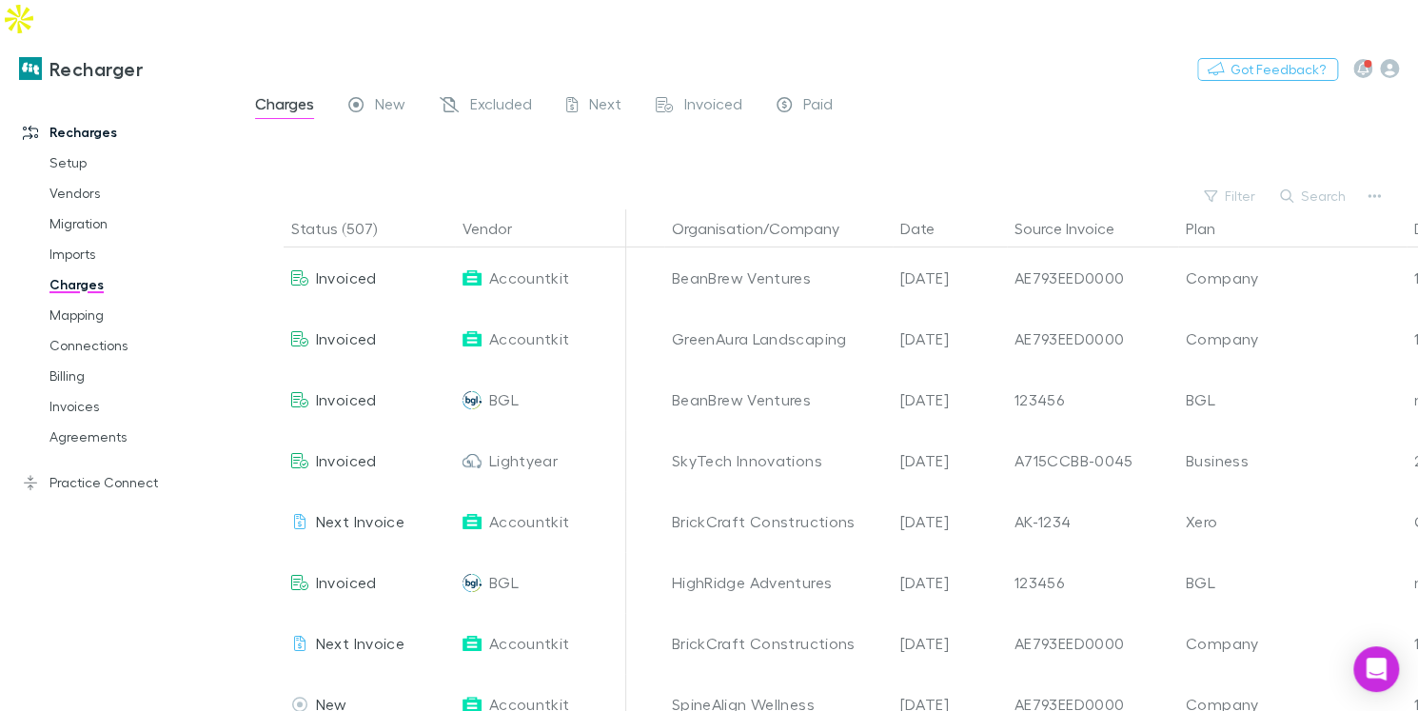
click at [1177, 131] on div at bounding box center [845, 155] width 1146 height 55
click at [87, 300] on link "Mapping" at bounding box center [132, 315] width 204 height 30
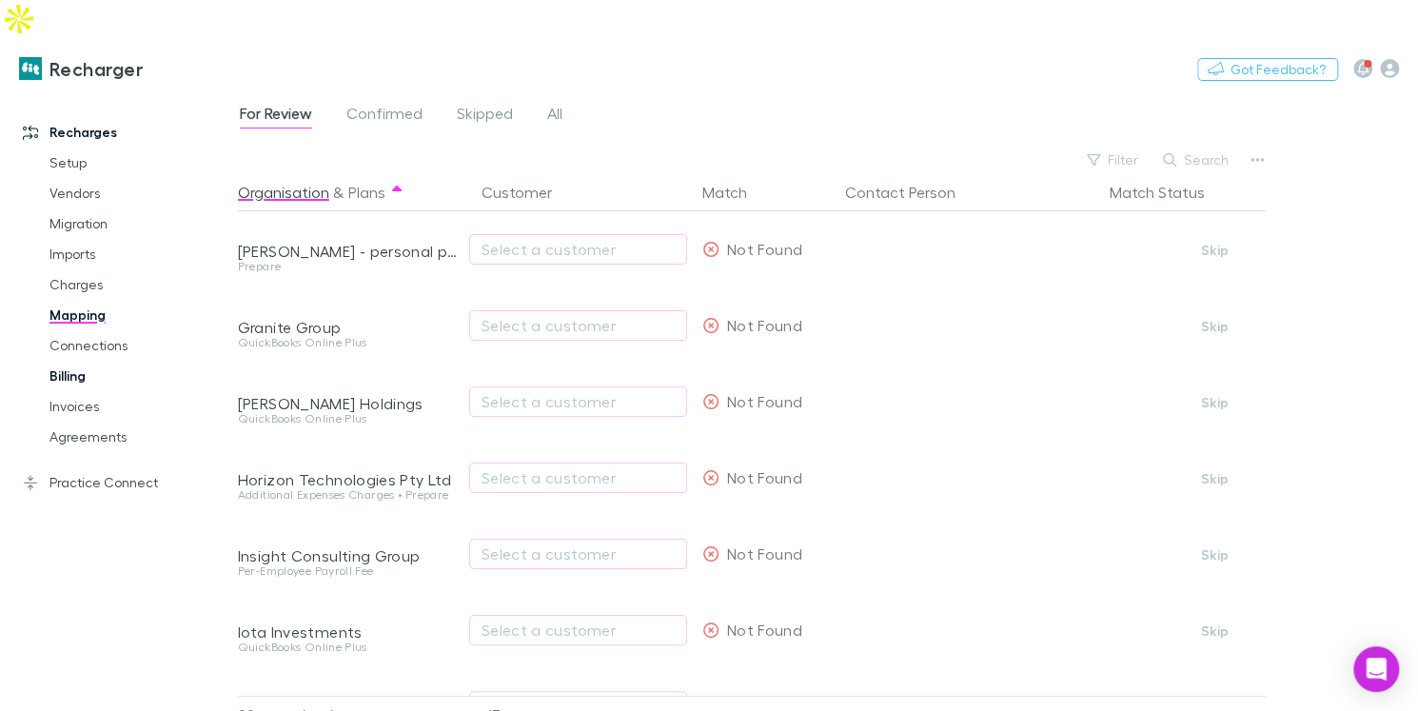
click at [68, 361] on link "Billing" at bounding box center [132, 376] width 204 height 30
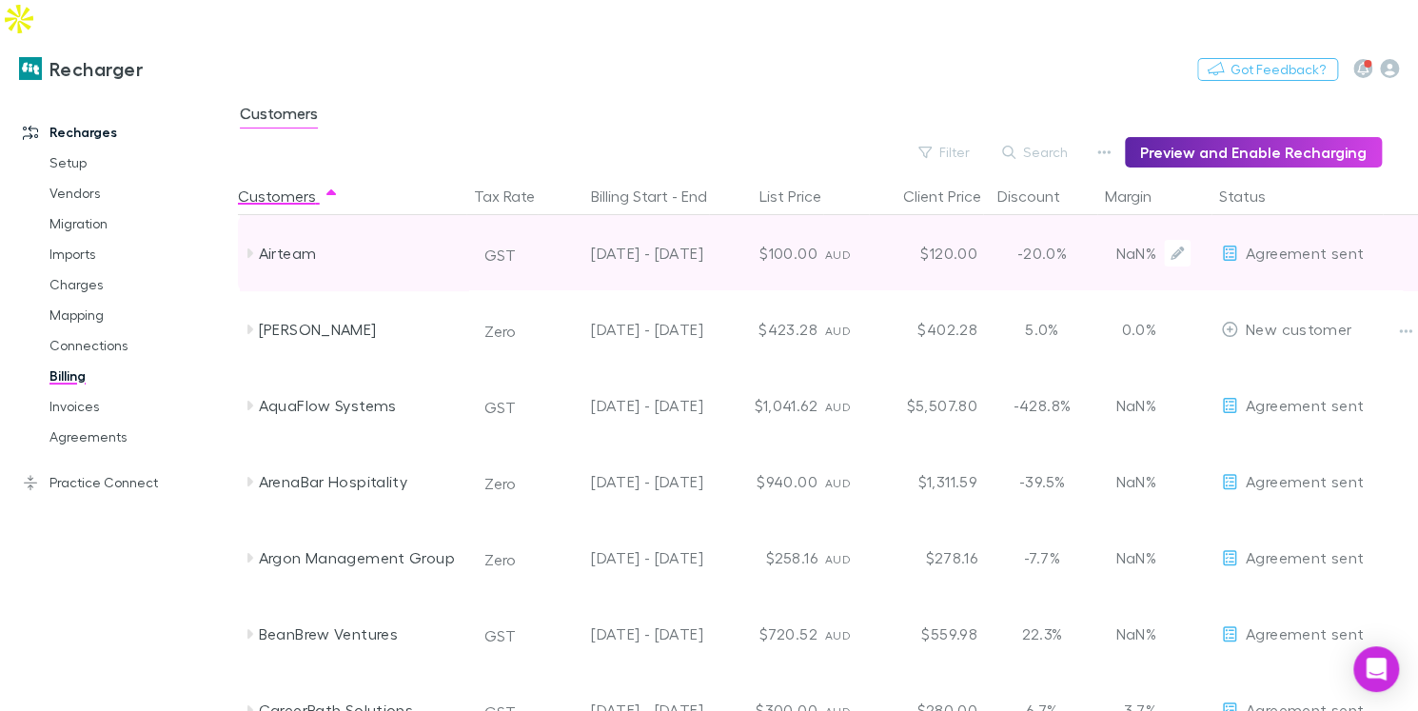
click at [706, 243] on div "06 Aug - 31 Dec 2024" at bounding box center [625, 253] width 171 height 76
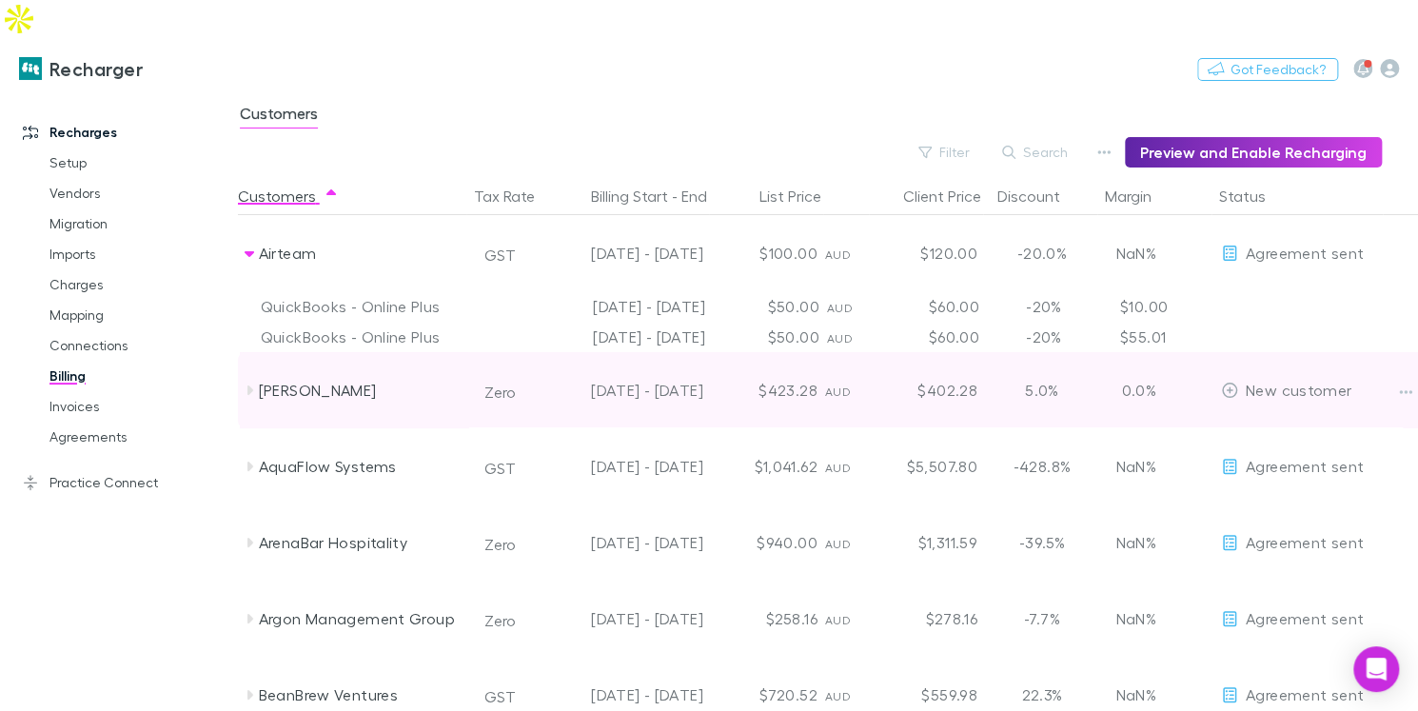
click at [251, 383] on icon at bounding box center [249, 390] width 15 height 15
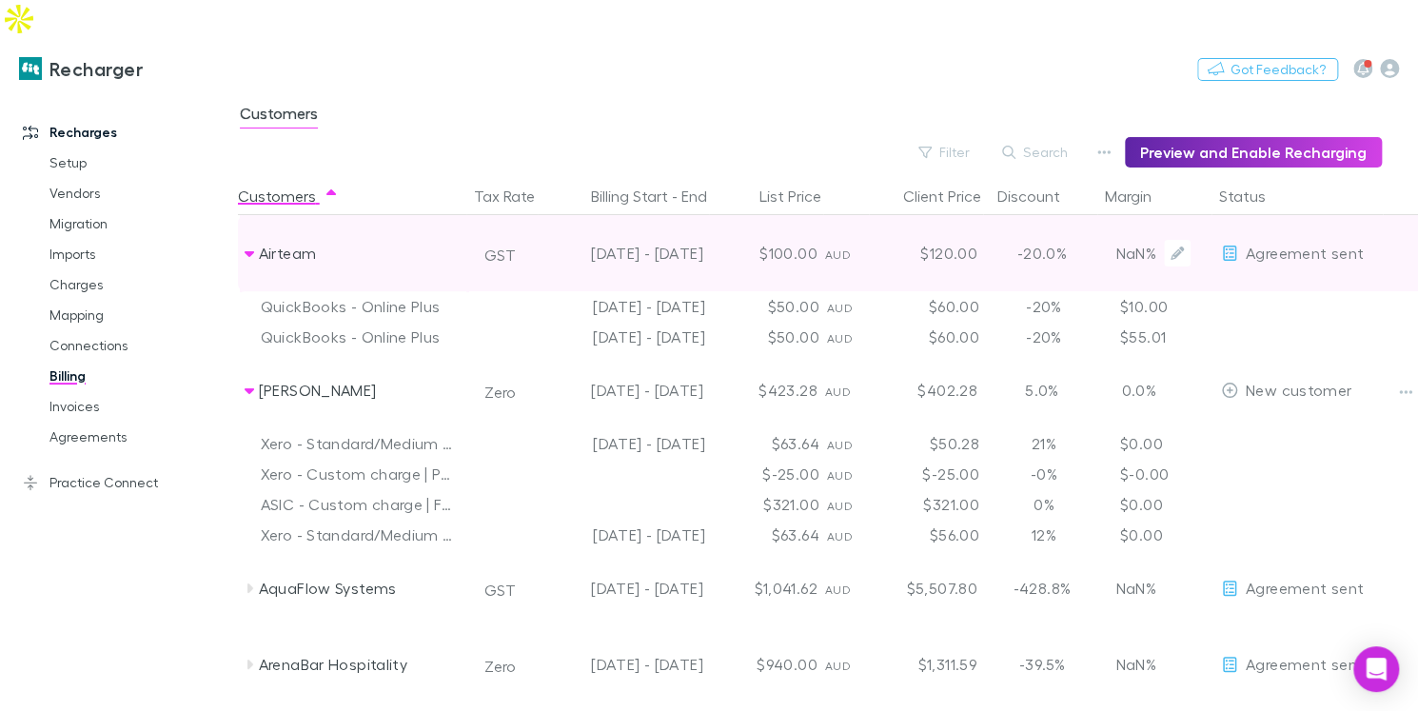
click at [243, 215] on div "Airteam" at bounding box center [354, 253] width 228 height 76
